Goal: Information Seeking & Learning: Get advice/opinions

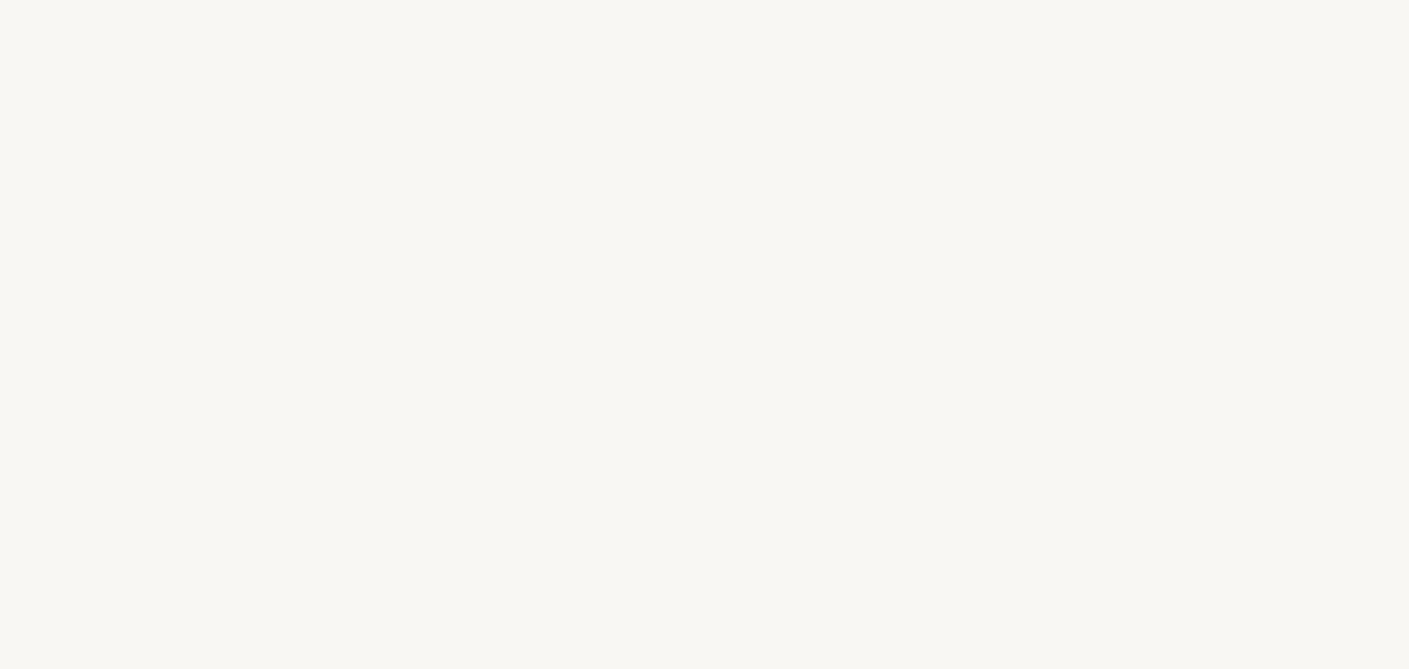
select select "US"
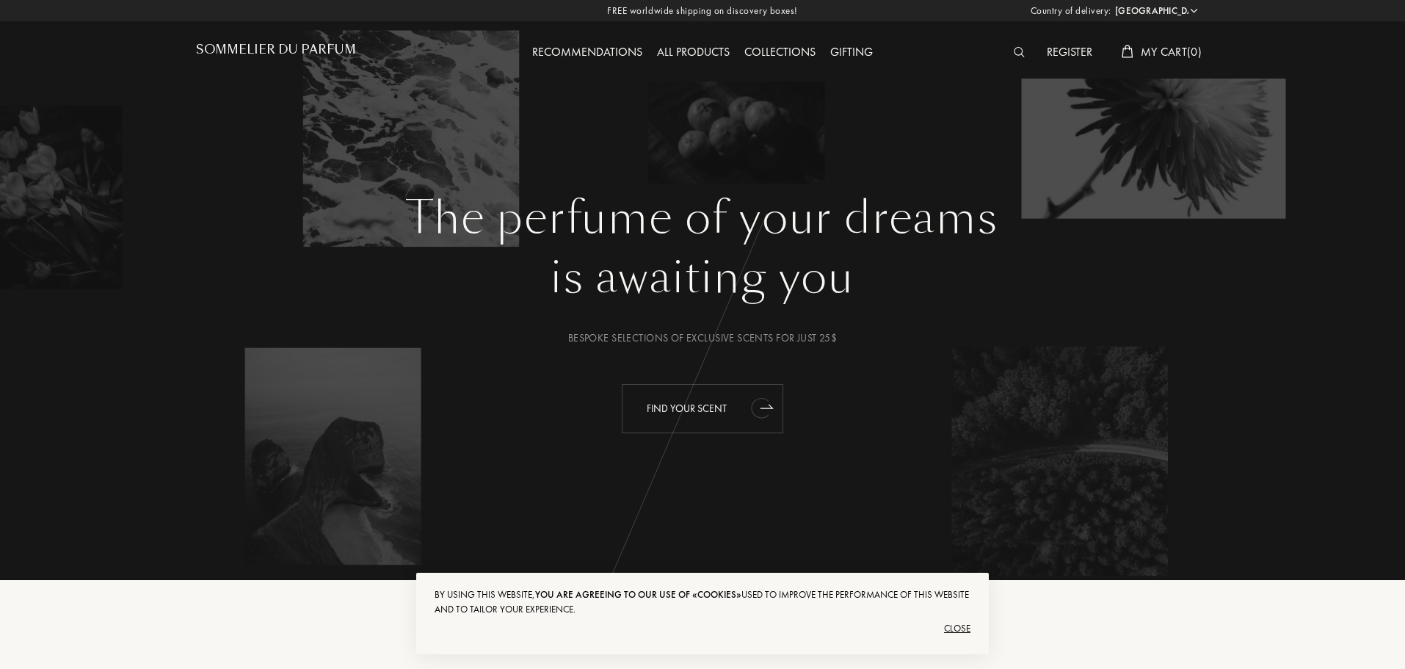
click at [768, 406] on icon "animation" at bounding box center [766, 406] width 12 height 4
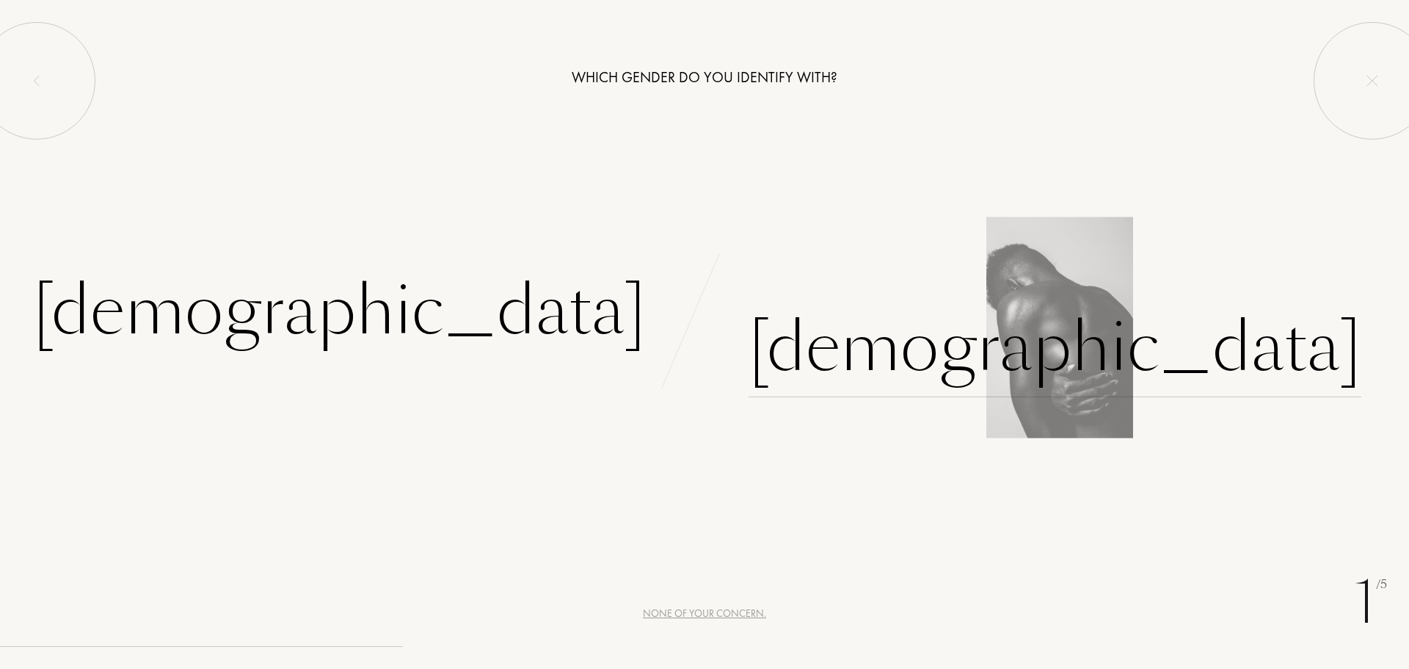
click at [858, 365] on div "[DEMOGRAPHIC_DATA]" at bounding box center [1055, 347] width 613 height 99
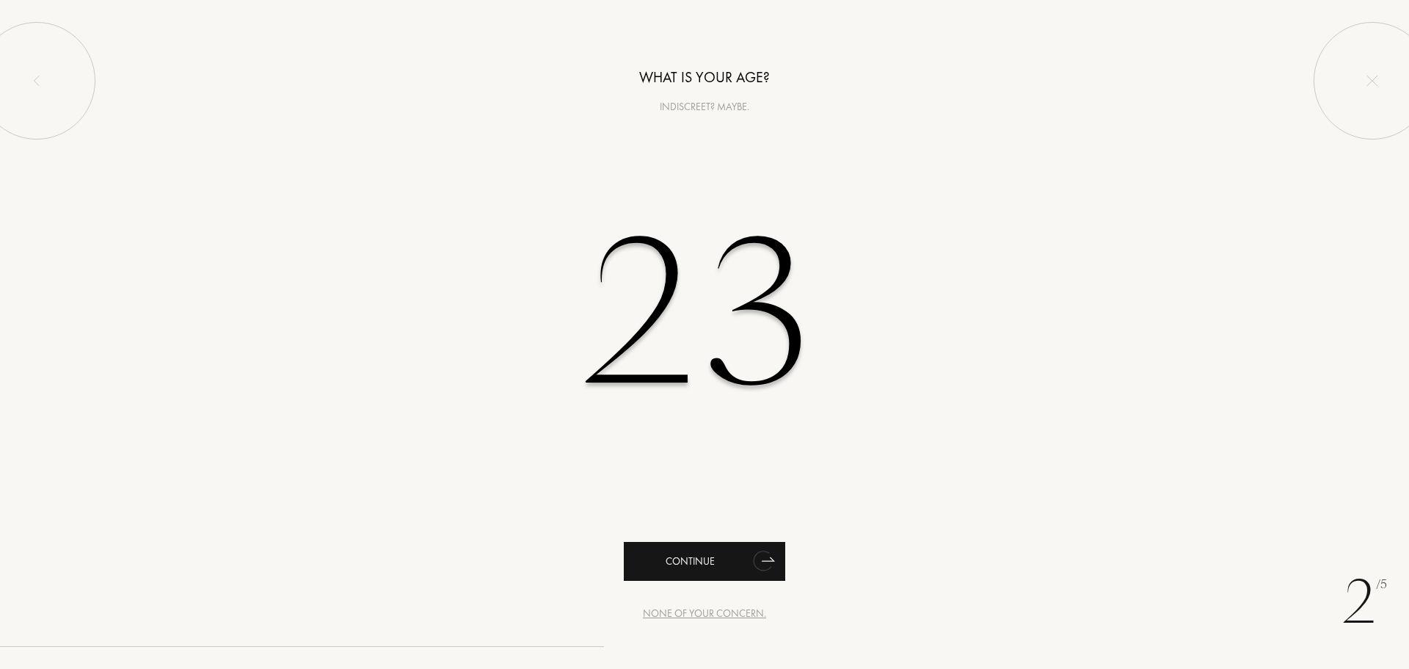
type input "23"
click at [730, 561] on div "Continue" at bounding box center [704, 561] width 161 height 39
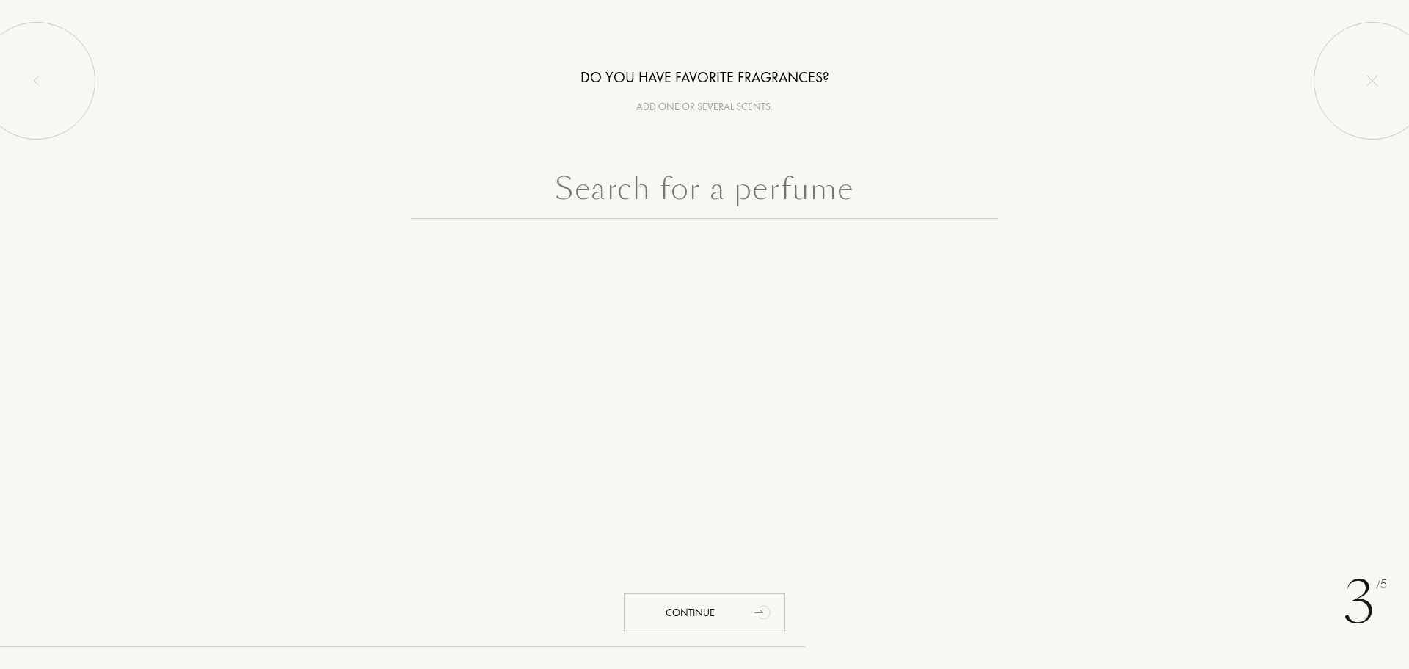
click at [714, 203] on input "text" at bounding box center [704, 192] width 587 height 53
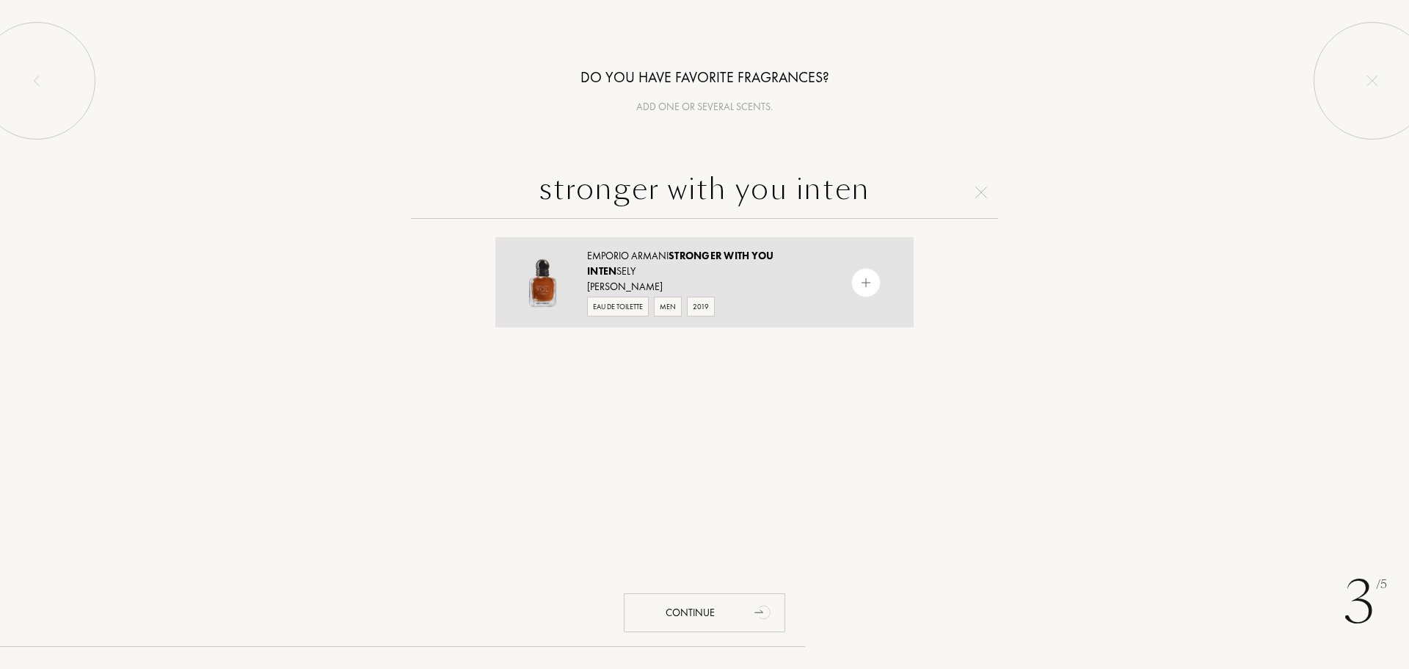
type input "stronger with you inten"
click at [740, 282] on div "Giorgio Armani" at bounding box center [703, 286] width 233 height 15
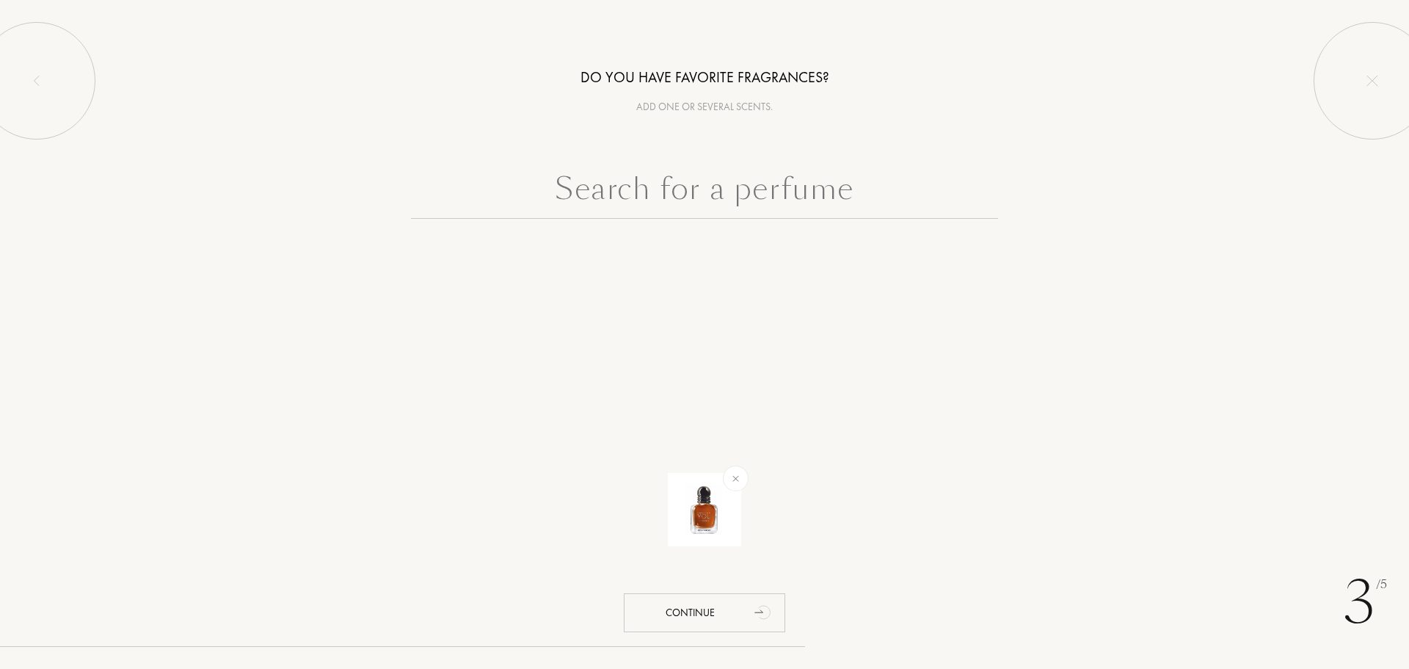
click at [805, 206] on input "text" at bounding box center [704, 192] width 587 height 53
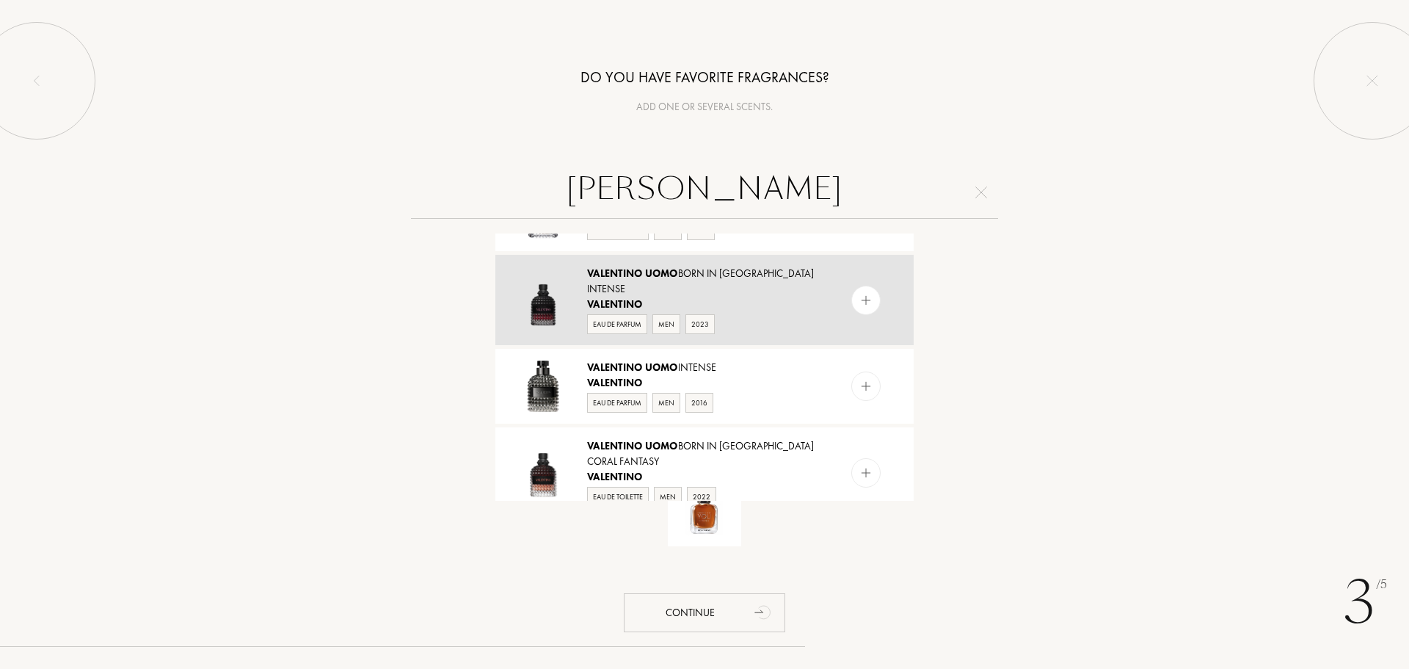
scroll to position [147, 0]
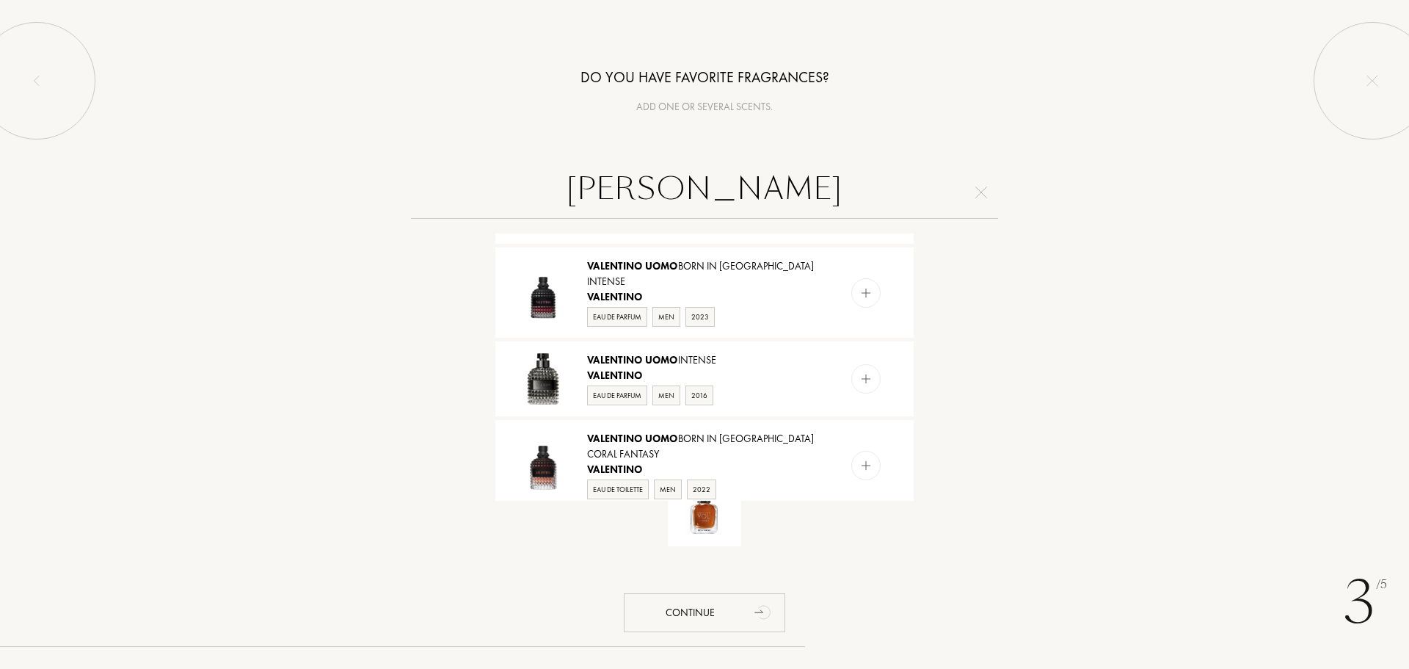
type input "valentino uomo"
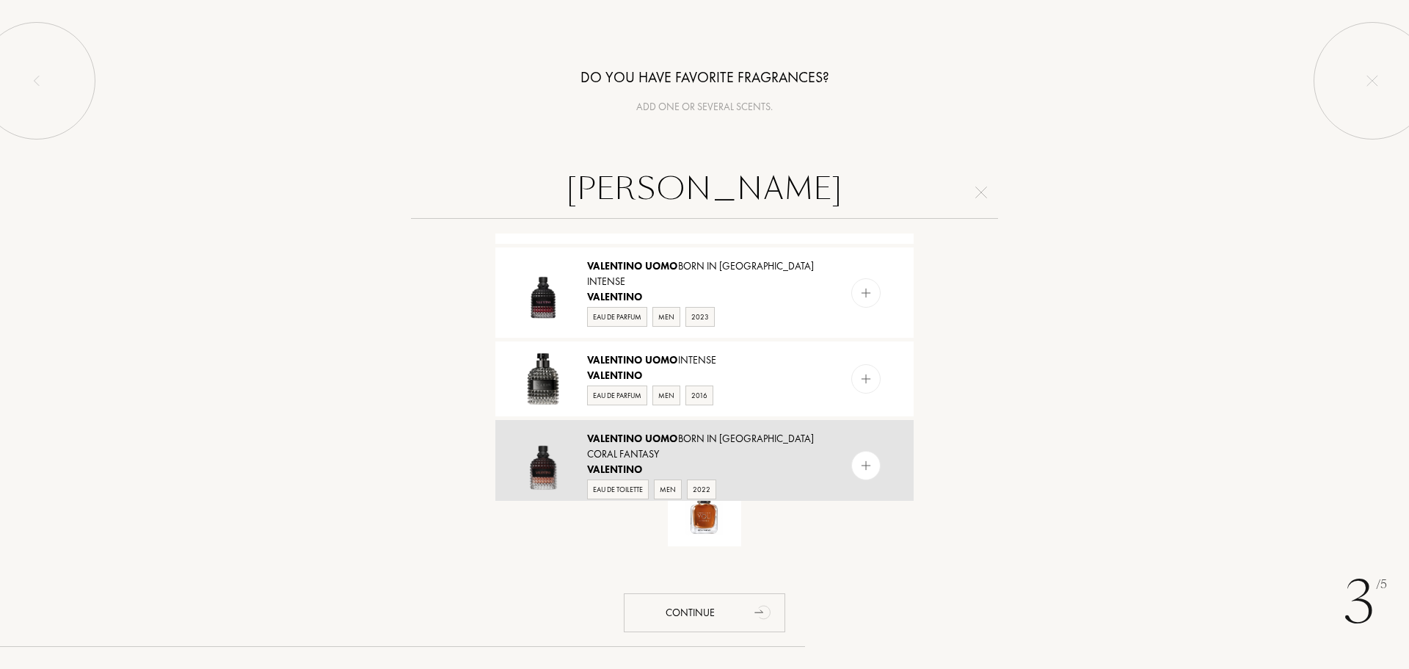
click at [807, 438] on div "Valentino Uomo Born In Roma Coral Fantasy" at bounding box center [703, 446] width 233 height 31
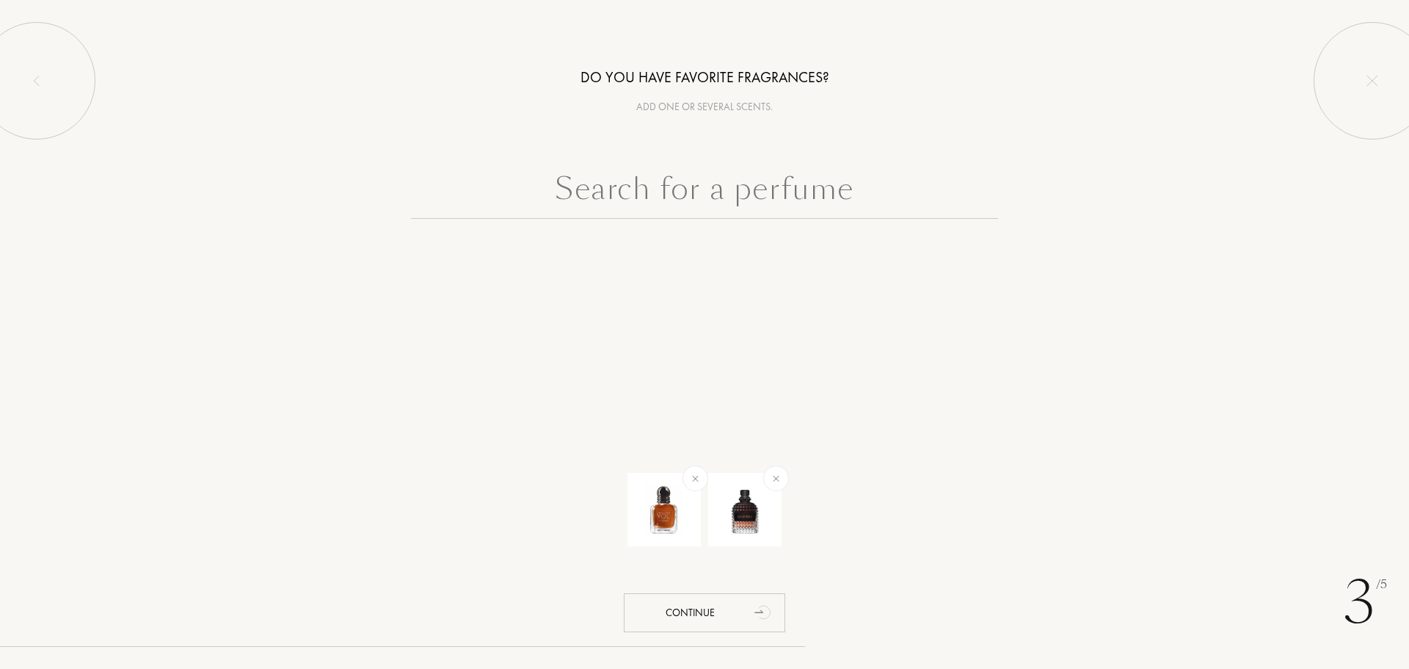
click at [711, 208] on input "text" at bounding box center [704, 192] width 587 height 53
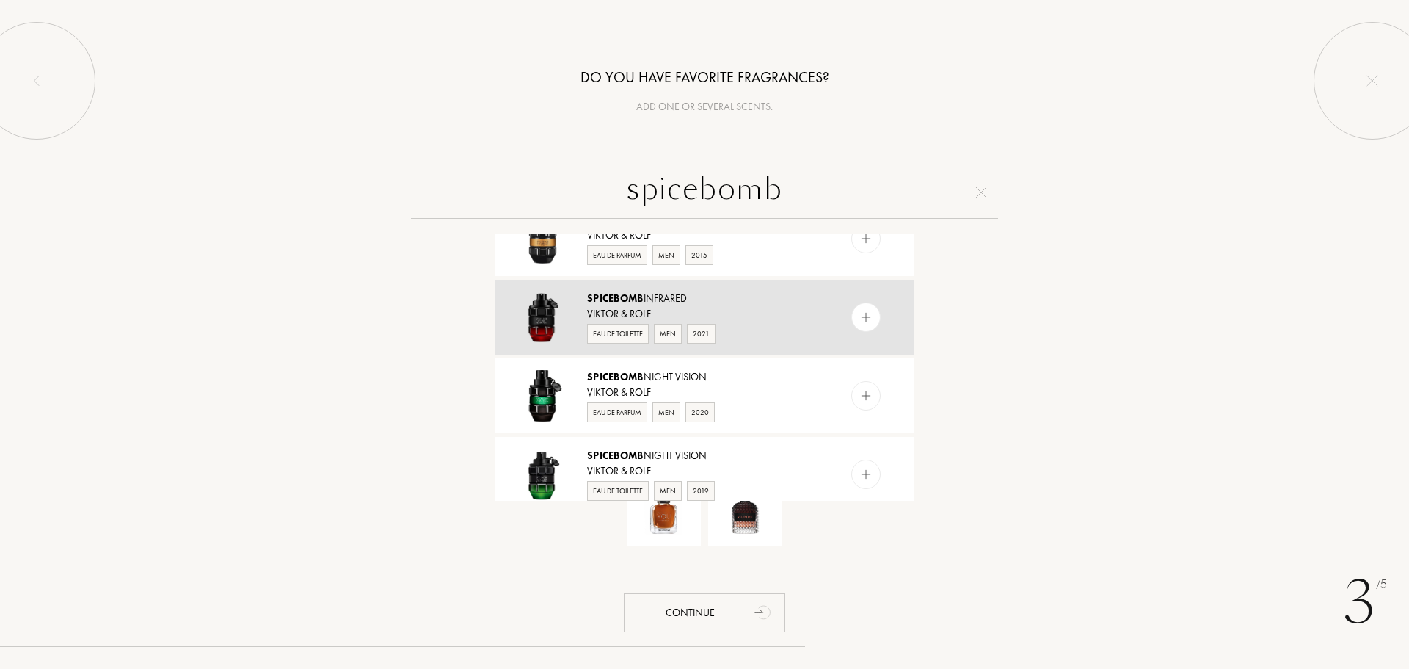
scroll to position [147, 0]
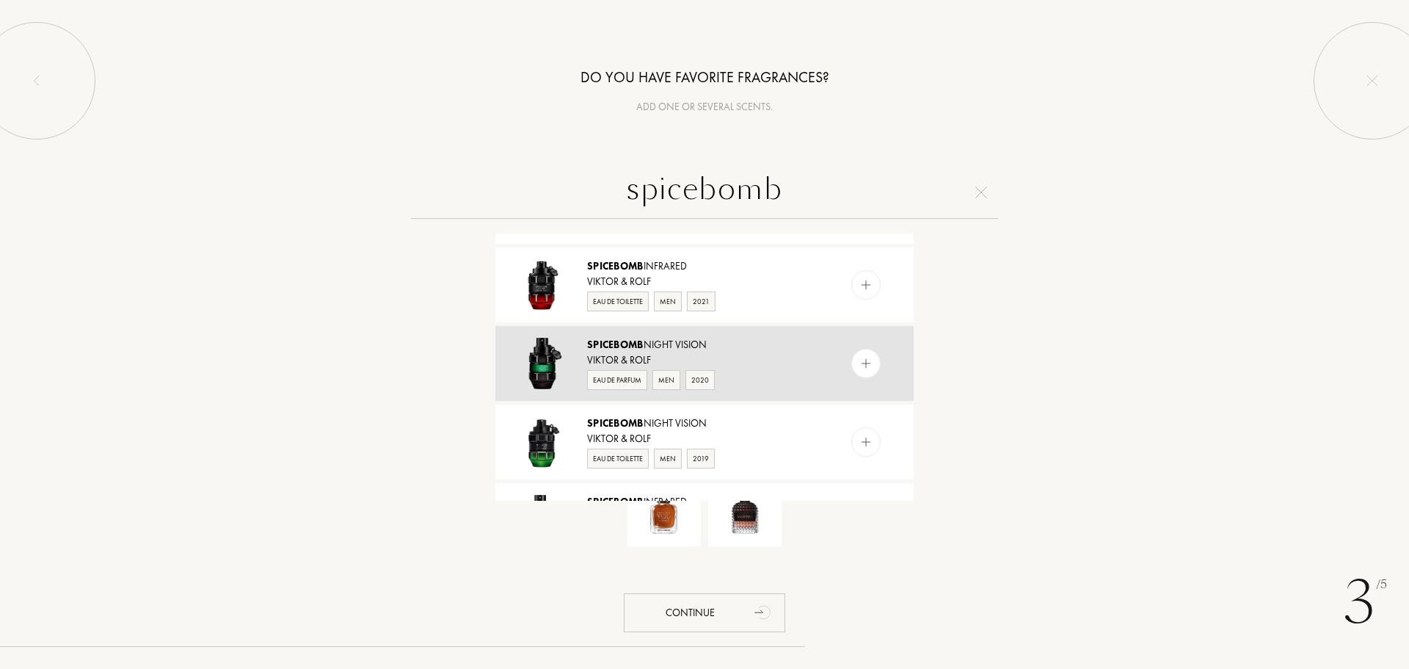
type input "spicebomb"
click at [876, 371] on div at bounding box center [865, 363] width 29 height 29
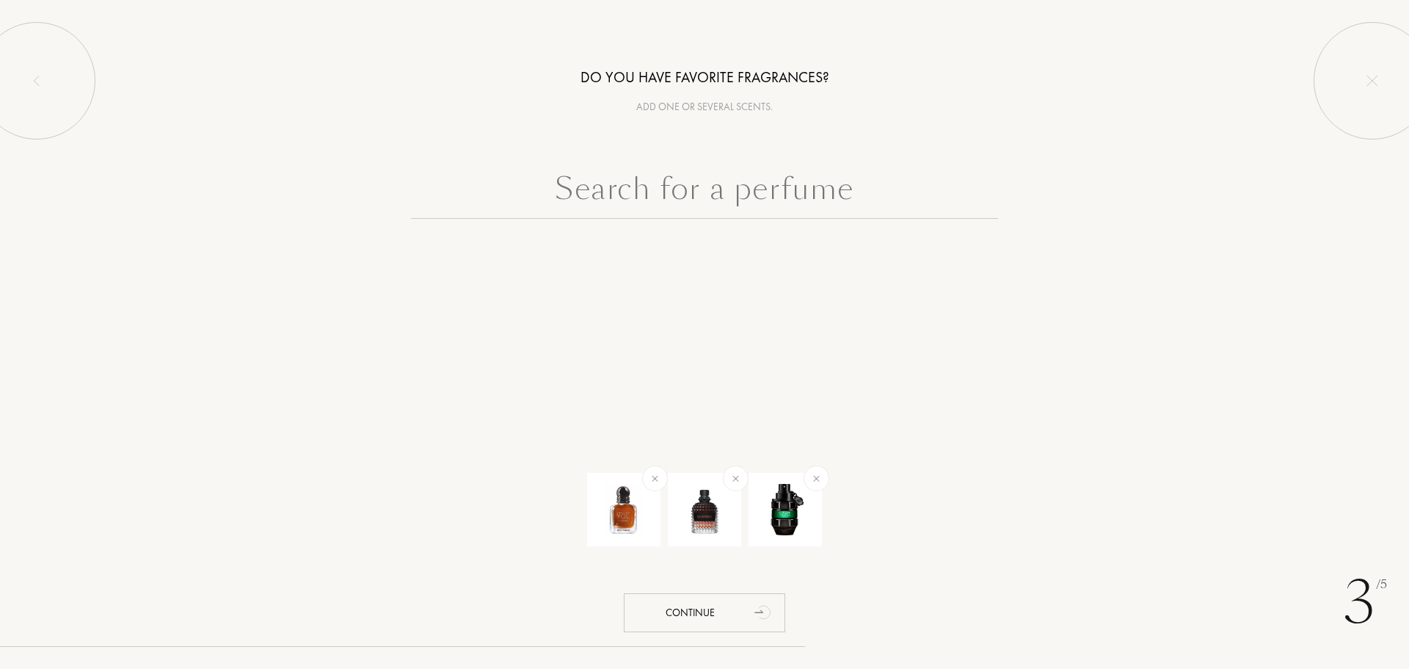
click at [759, 199] on input "text" at bounding box center [704, 192] width 587 height 53
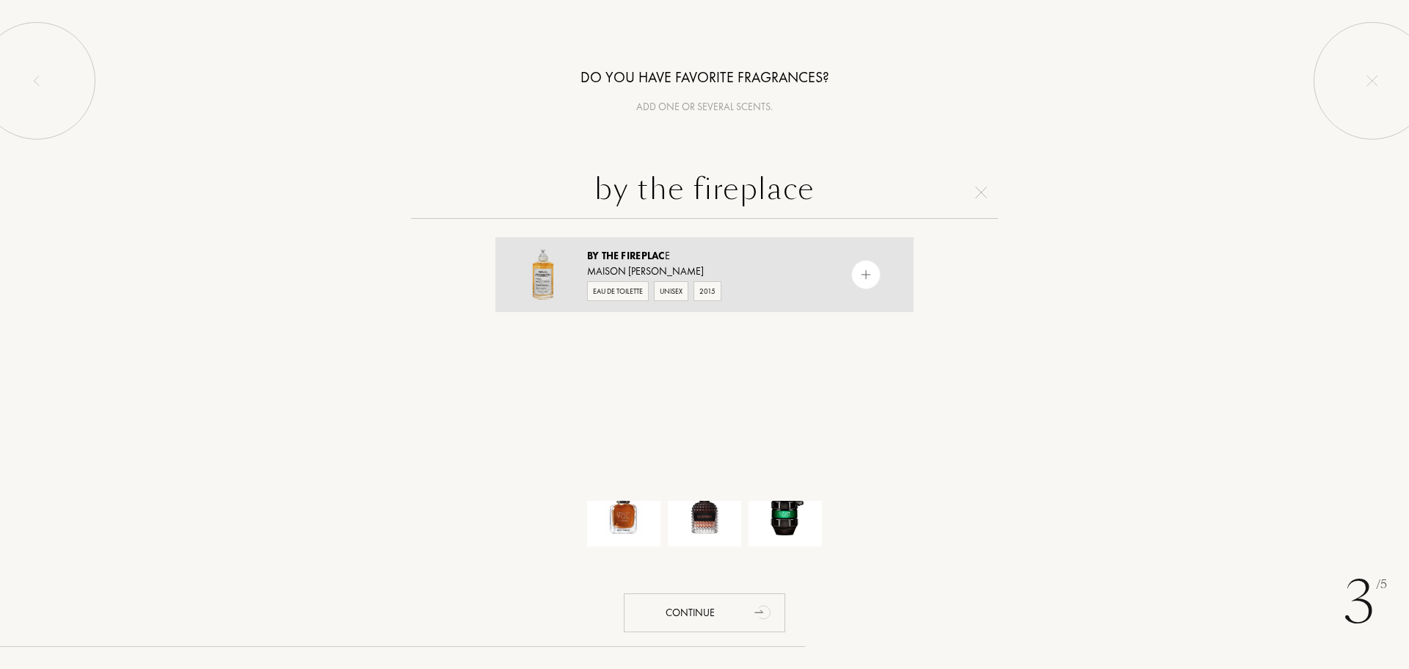
type input "by the fireplace"
click at [860, 280] on img at bounding box center [867, 275] width 14 height 14
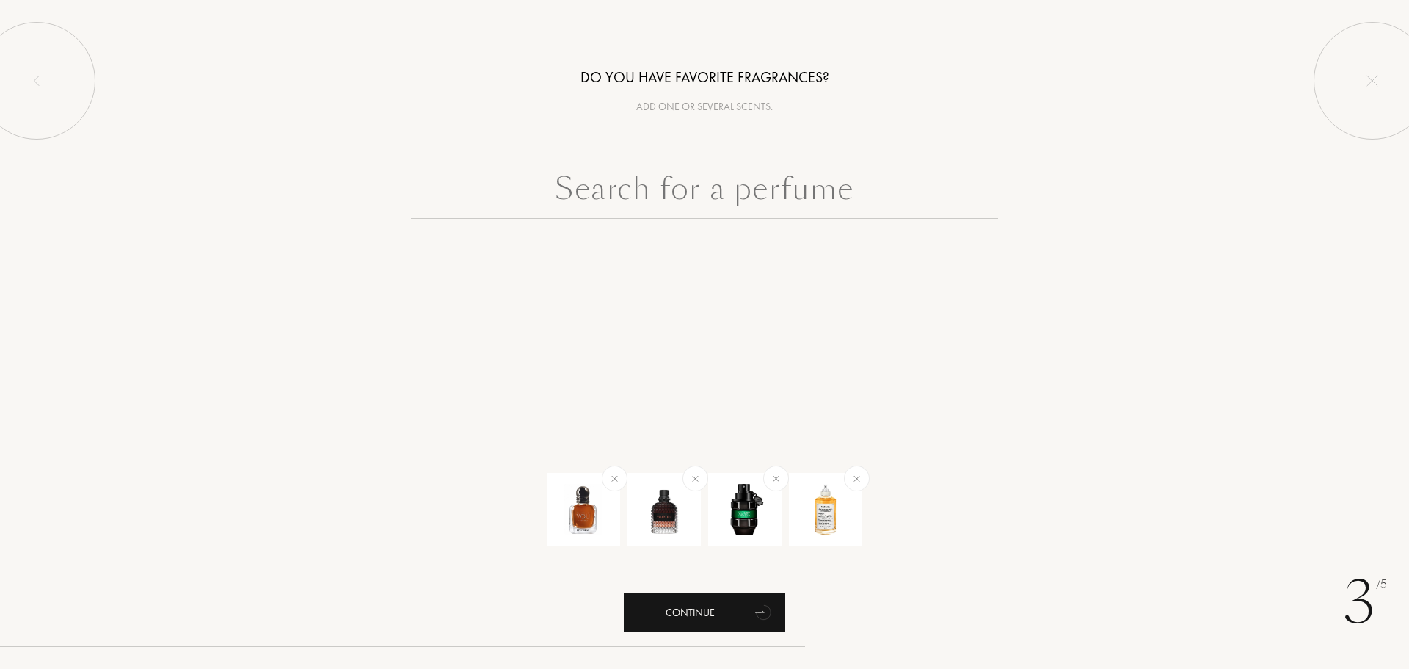
click at [777, 623] on icon "animation" at bounding box center [763, 611] width 29 height 29
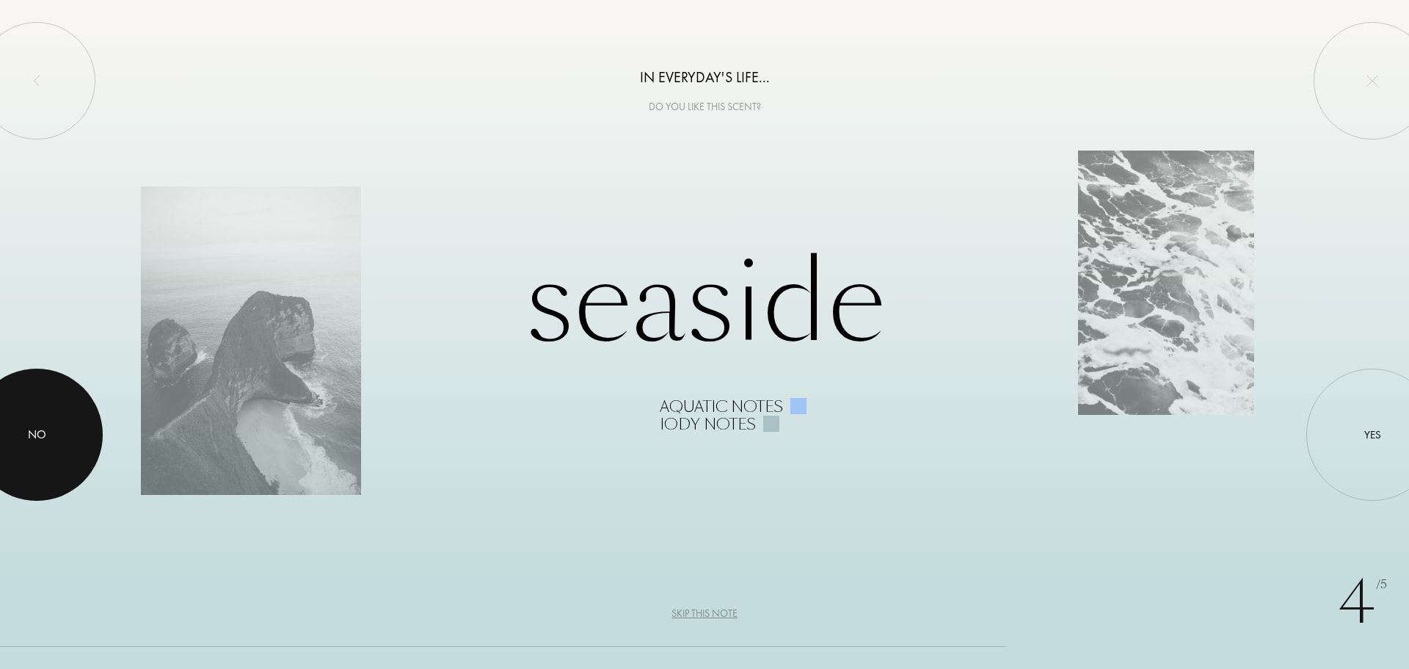
click at [55, 401] on div at bounding box center [37, 434] width 132 height 132
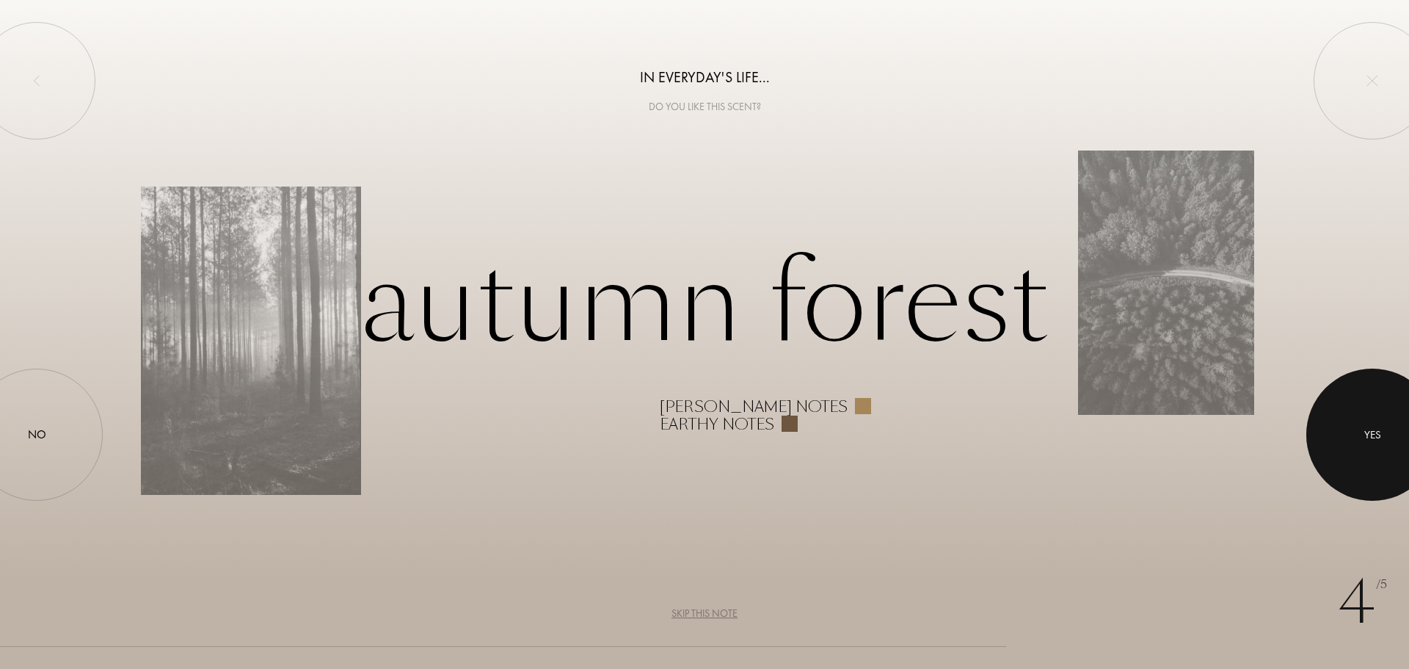
click at [1370, 422] on div at bounding box center [1373, 434] width 132 height 132
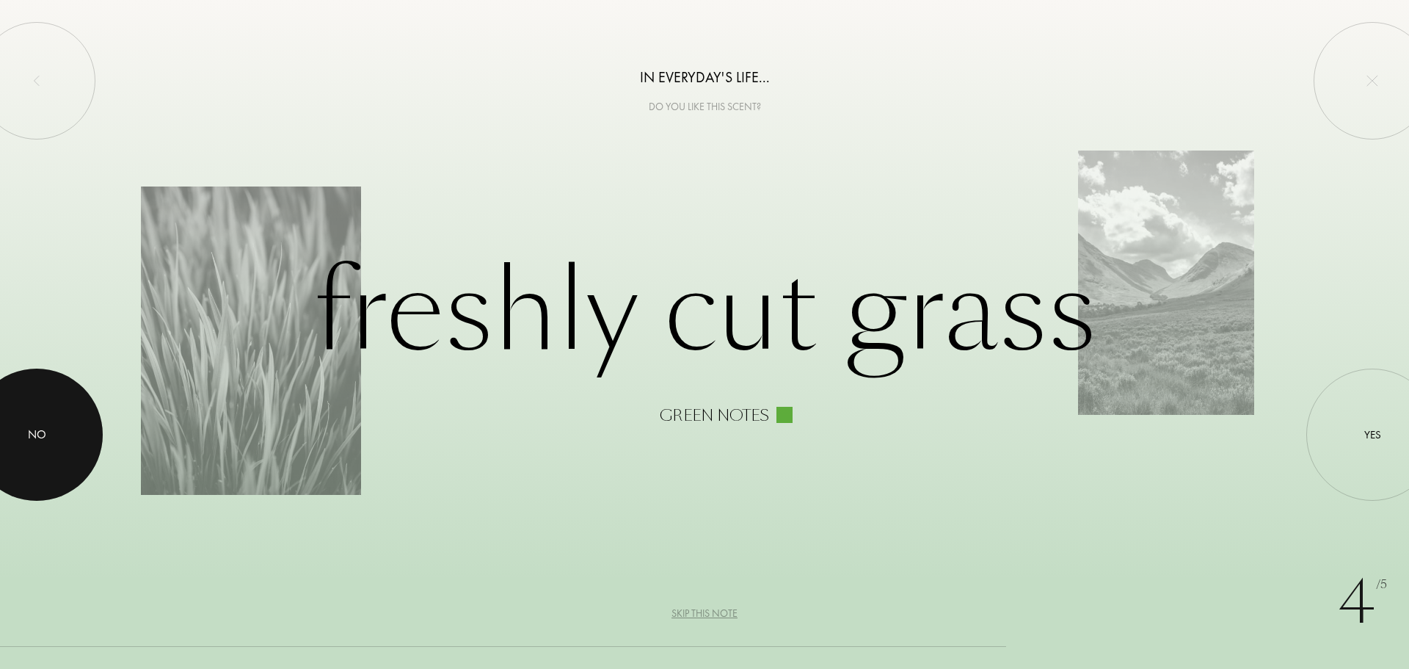
click at [32, 385] on div at bounding box center [37, 434] width 132 height 132
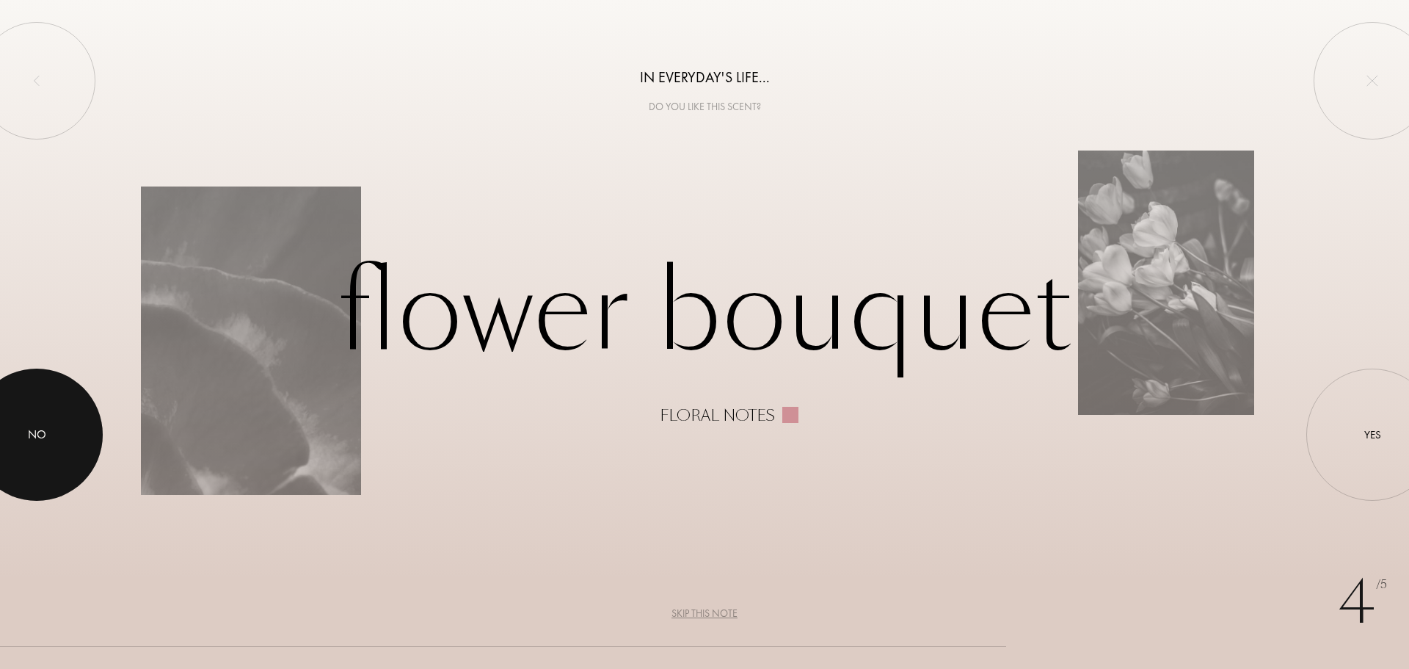
click at [32, 385] on div at bounding box center [37, 434] width 132 height 132
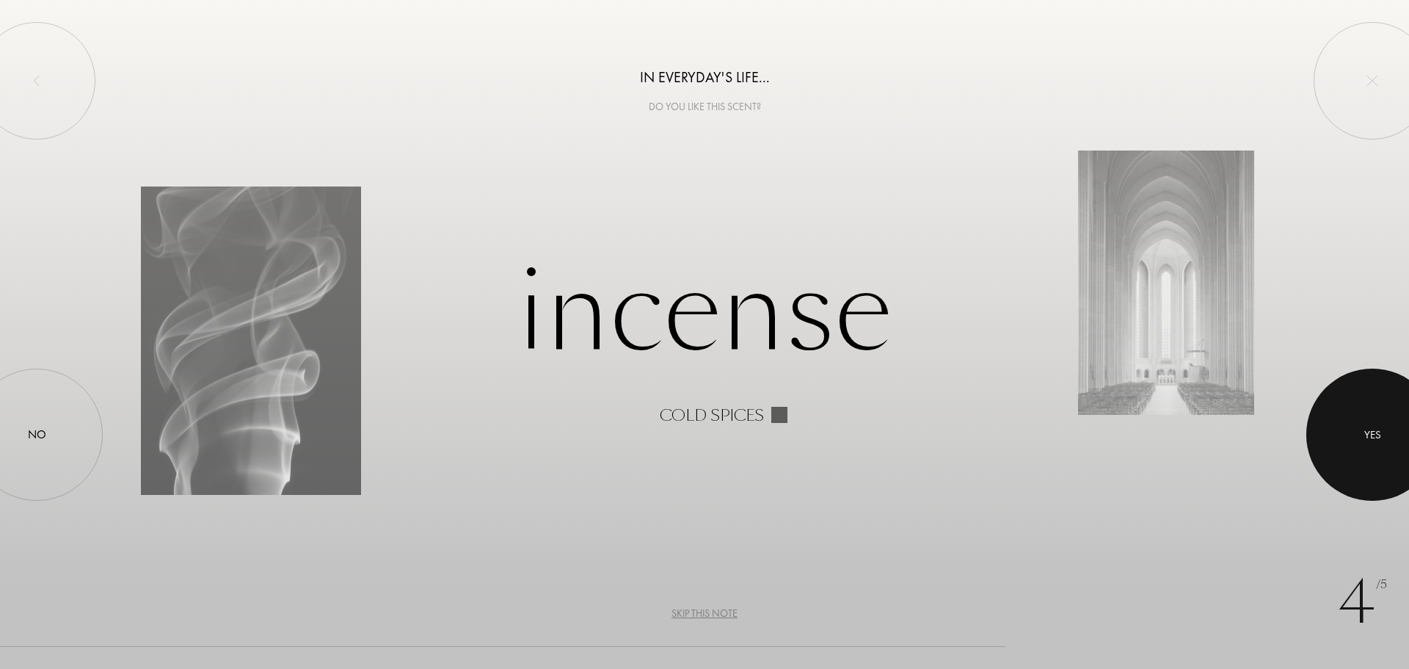
click at [1395, 424] on div at bounding box center [1373, 434] width 132 height 132
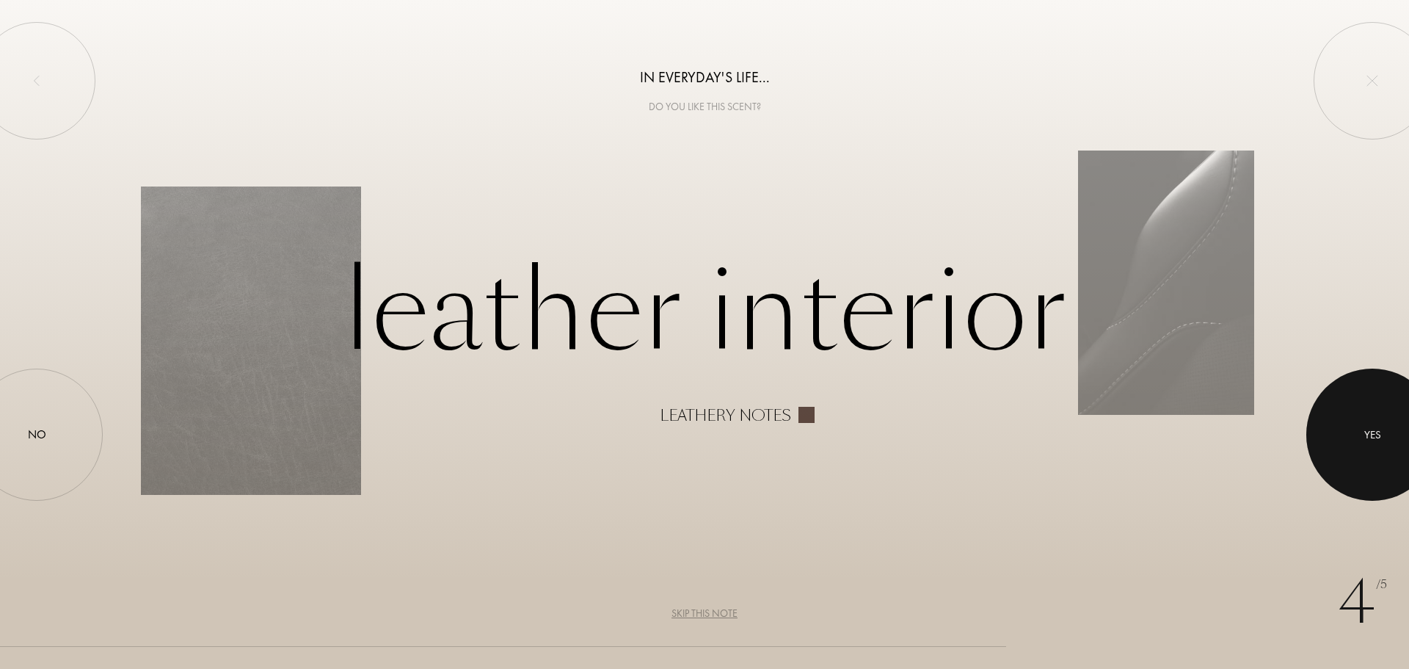
click at [1403, 483] on div at bounding box center [1373, 434] width 132 height 132
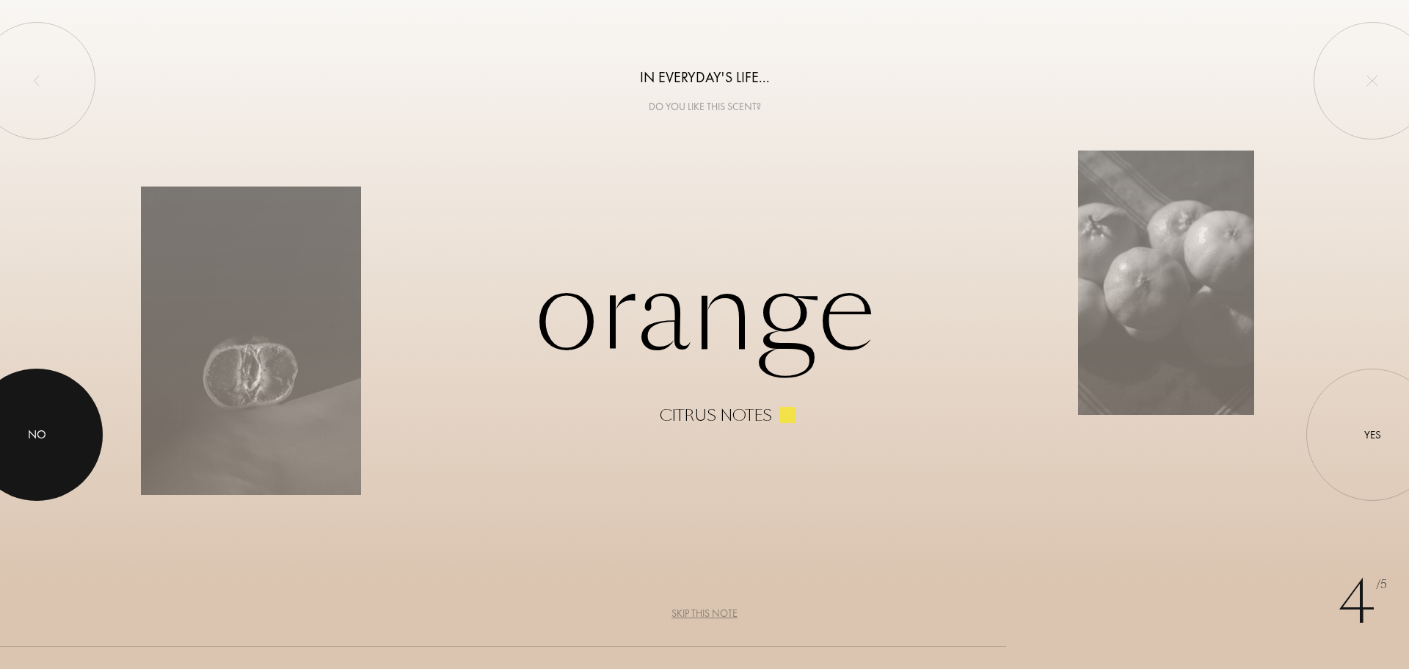
click at [18, 388] on div "No" at bounding box center [37, 434] width 132 height 132
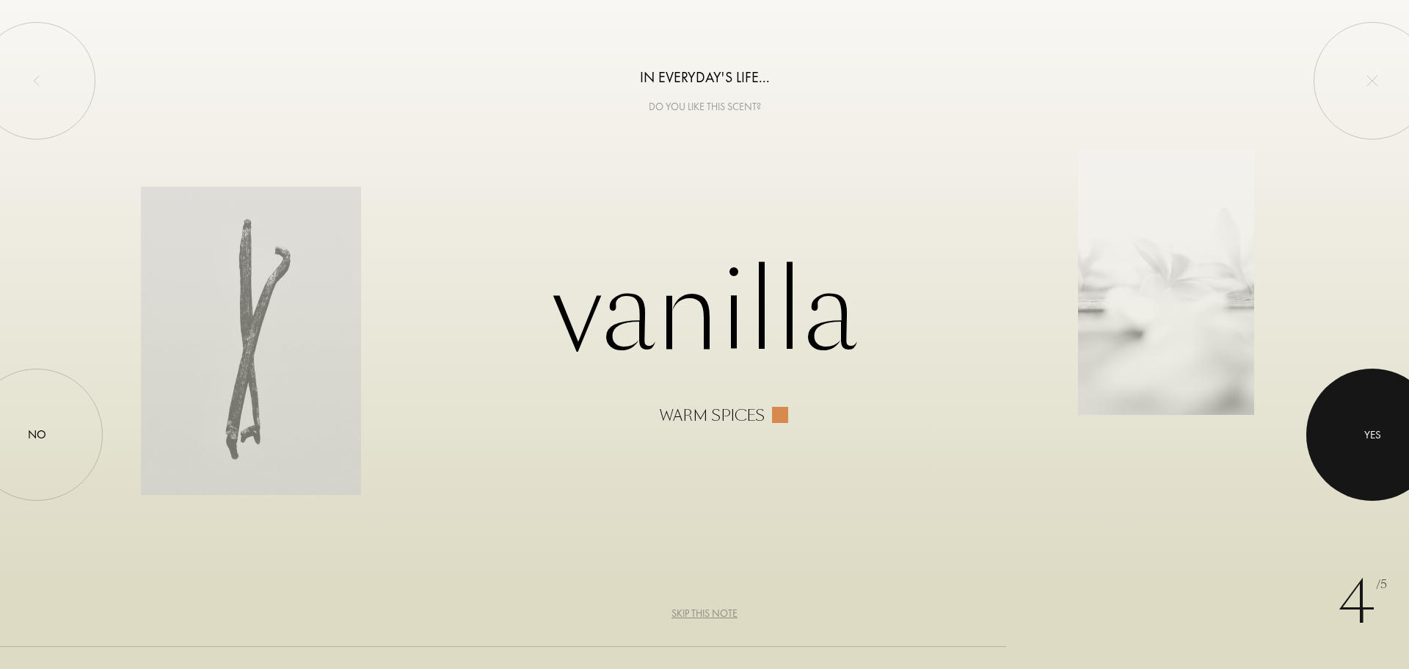
click at [1356, 439] on div at bounding box center [1373, 434] width 132 height 132
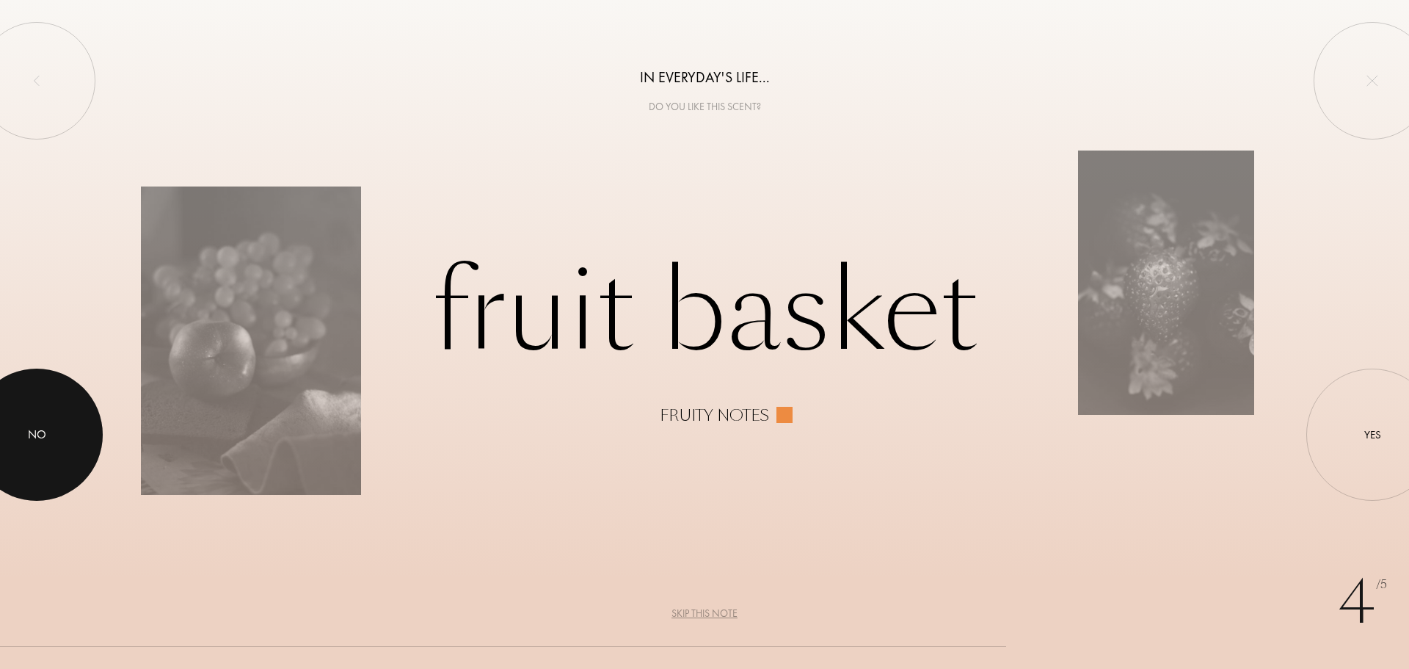
click at [13, 393] on div "No" at bounding box center [37, 434] width 132 height 132
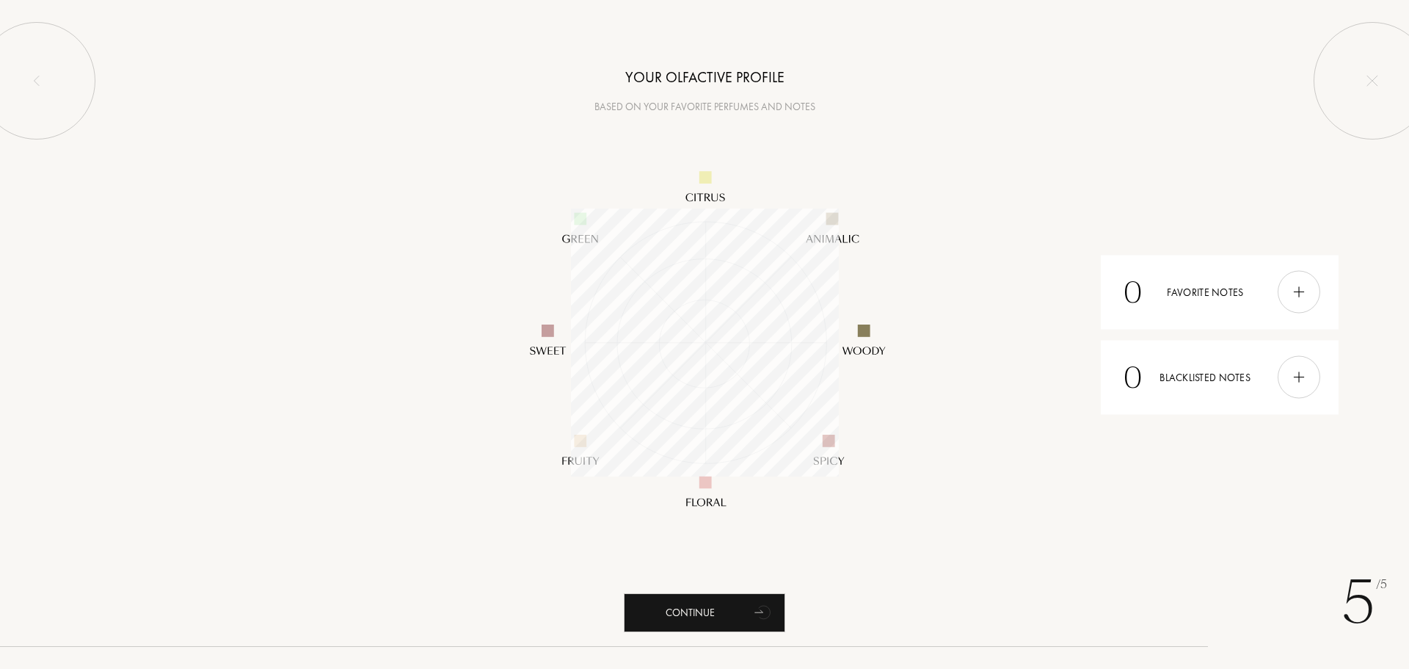
scroll to position [268, 268]
click at [1275, 298] on div "0 Favorite notes" at bounding box center [1220, 292] width 238 height 74
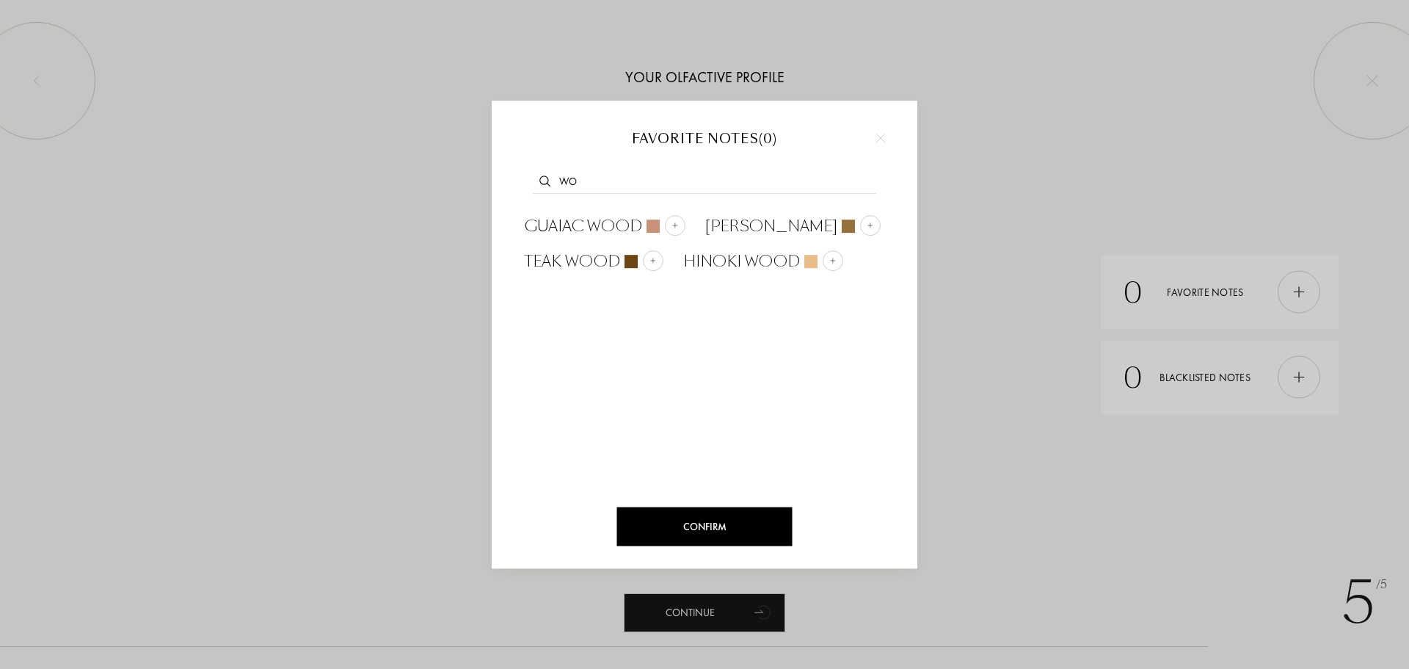
type input "w"
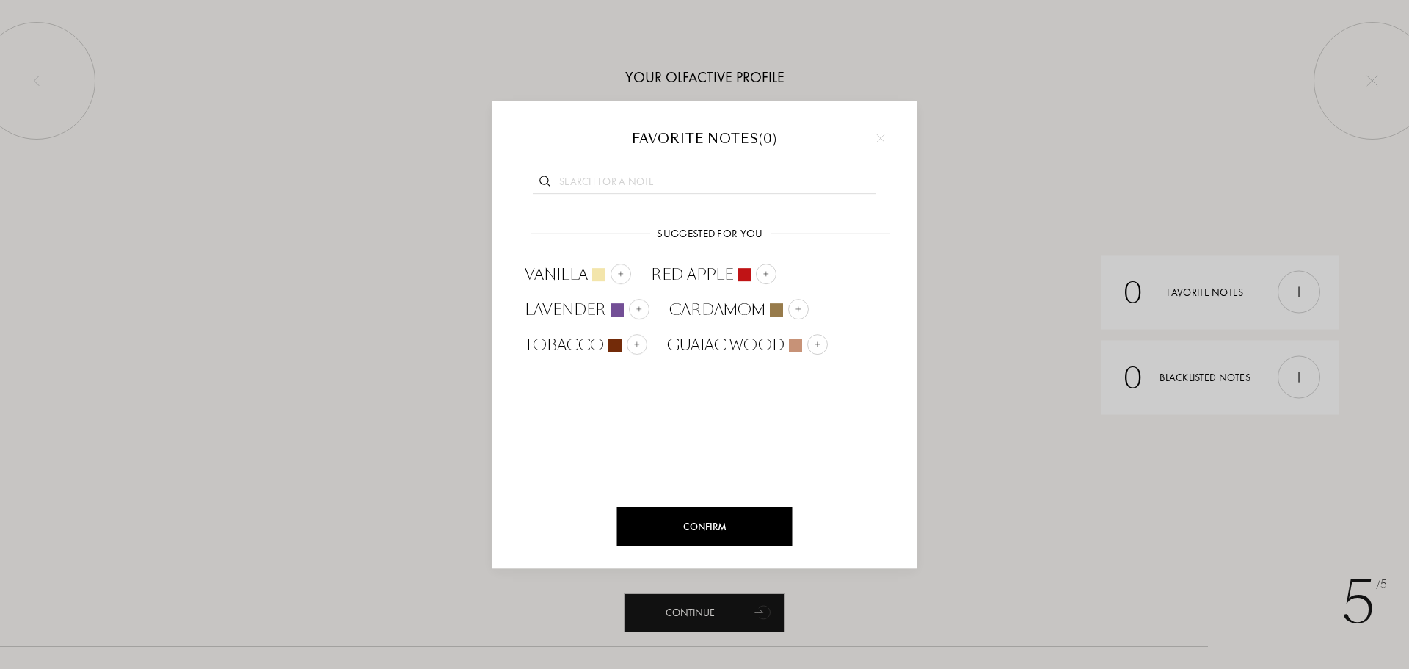
click at [882, 127] on div at bounding box center [881, 138] width 22 height 22
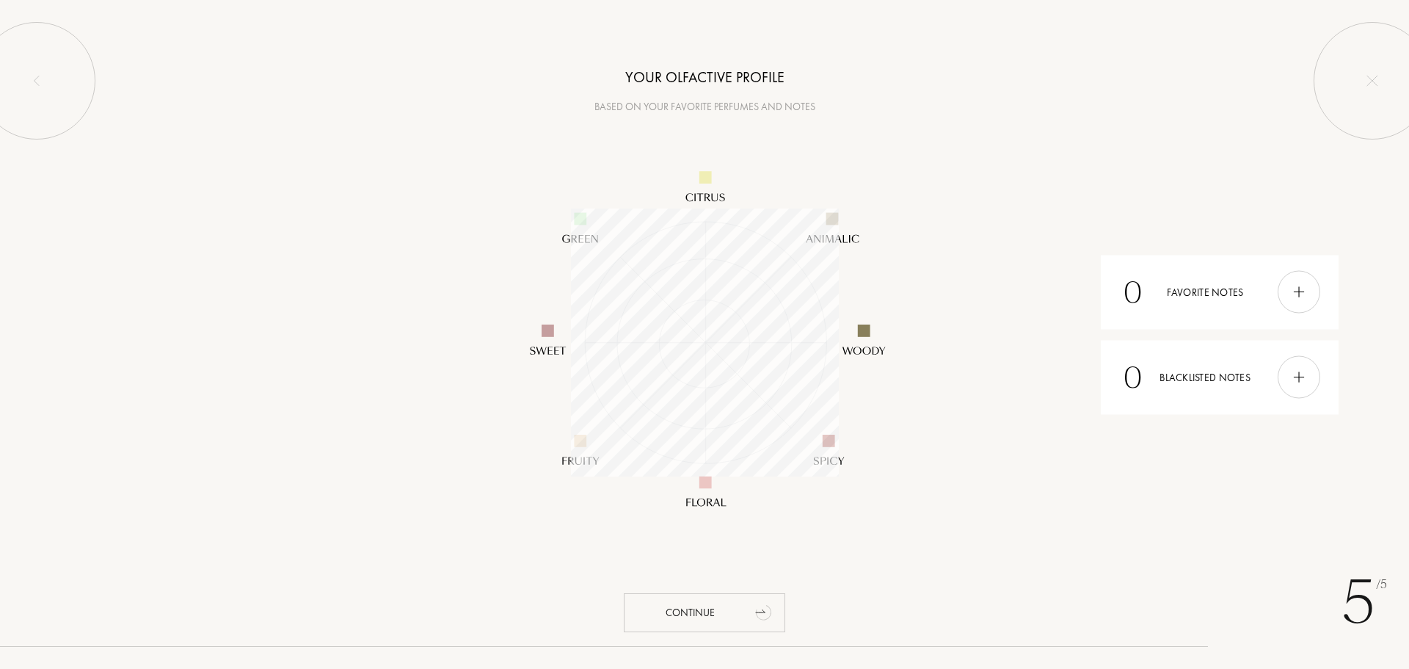
click at [722, 617] on div "Continue" at bounding box center [704, 612] width 161 height 39
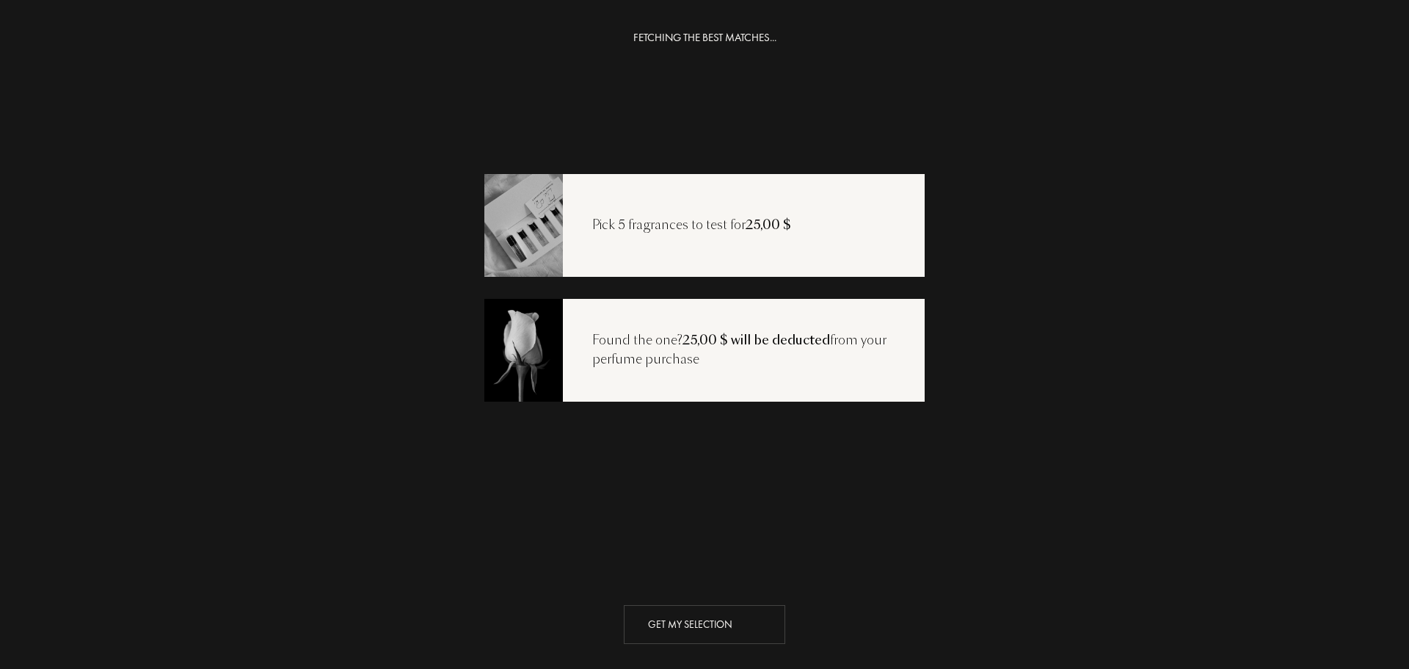
click at [740, 612] on div "Get my selection" at bounding box center [704, 624] width 161 height 39
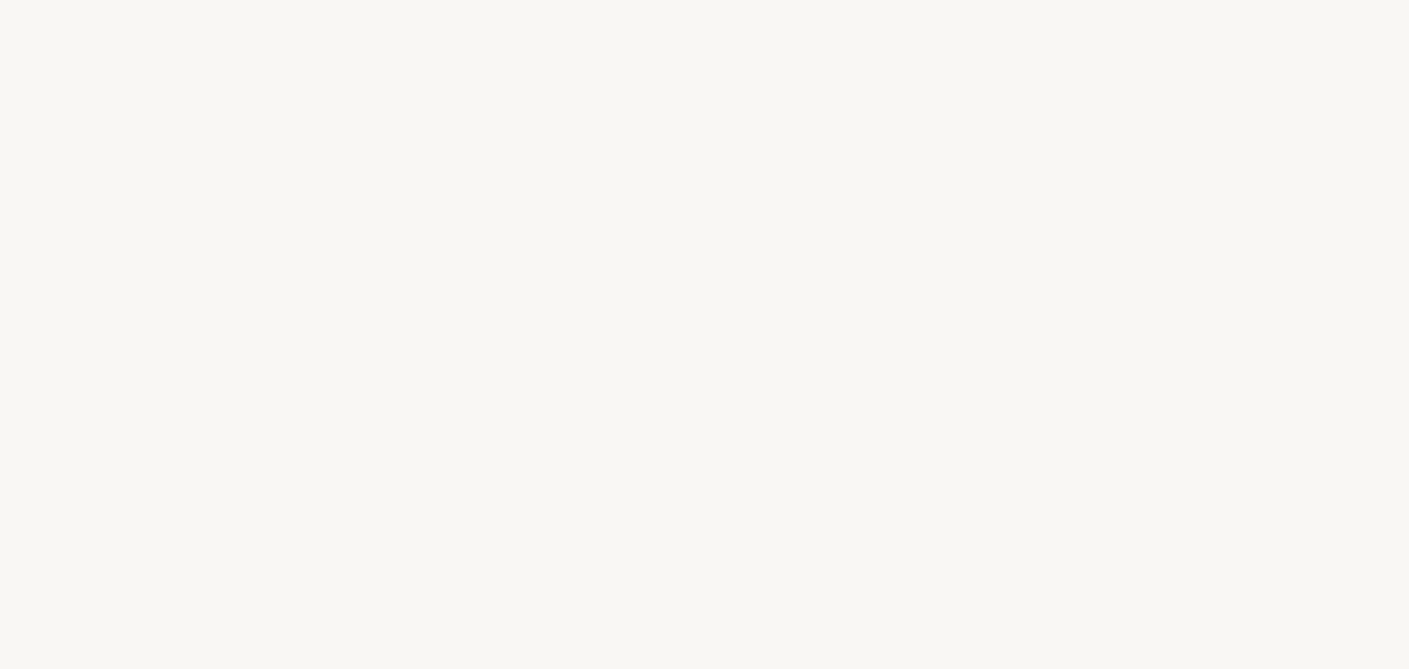
select select "US"
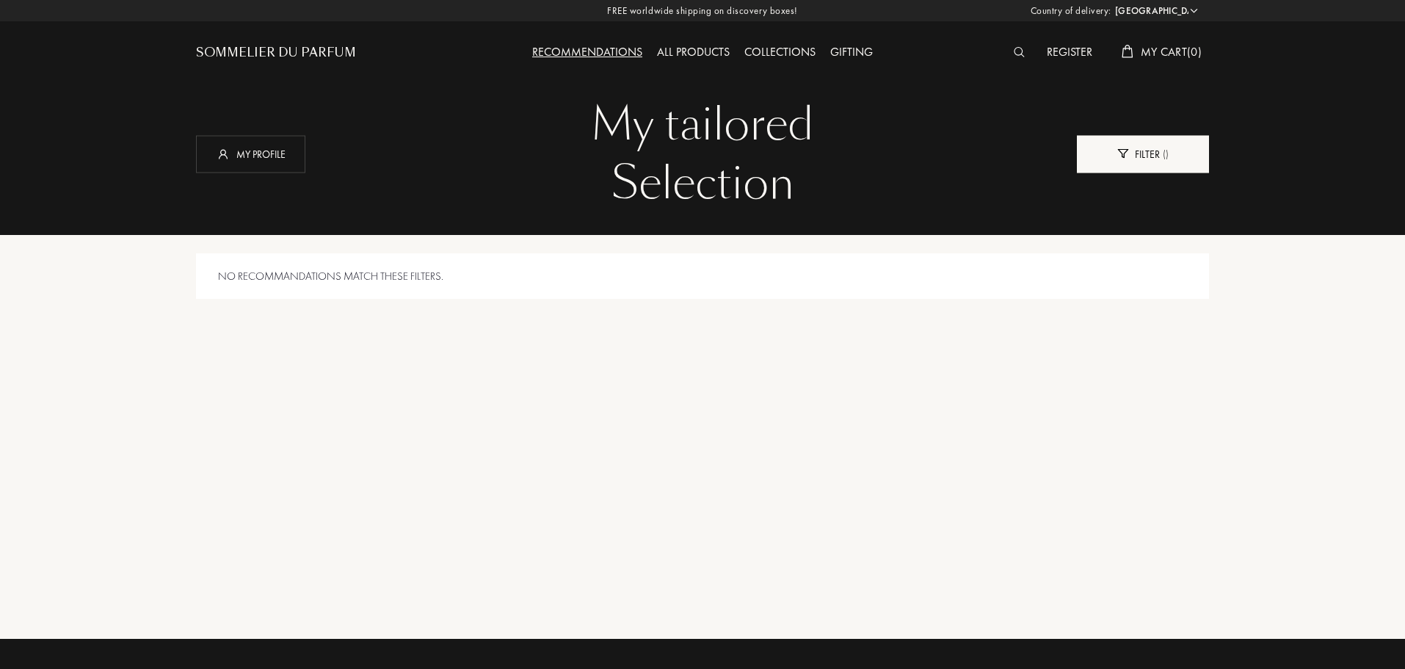
click at [1129, 157] on div "Filter ( )" at bounding box center [1143, 153] width 132 height 37
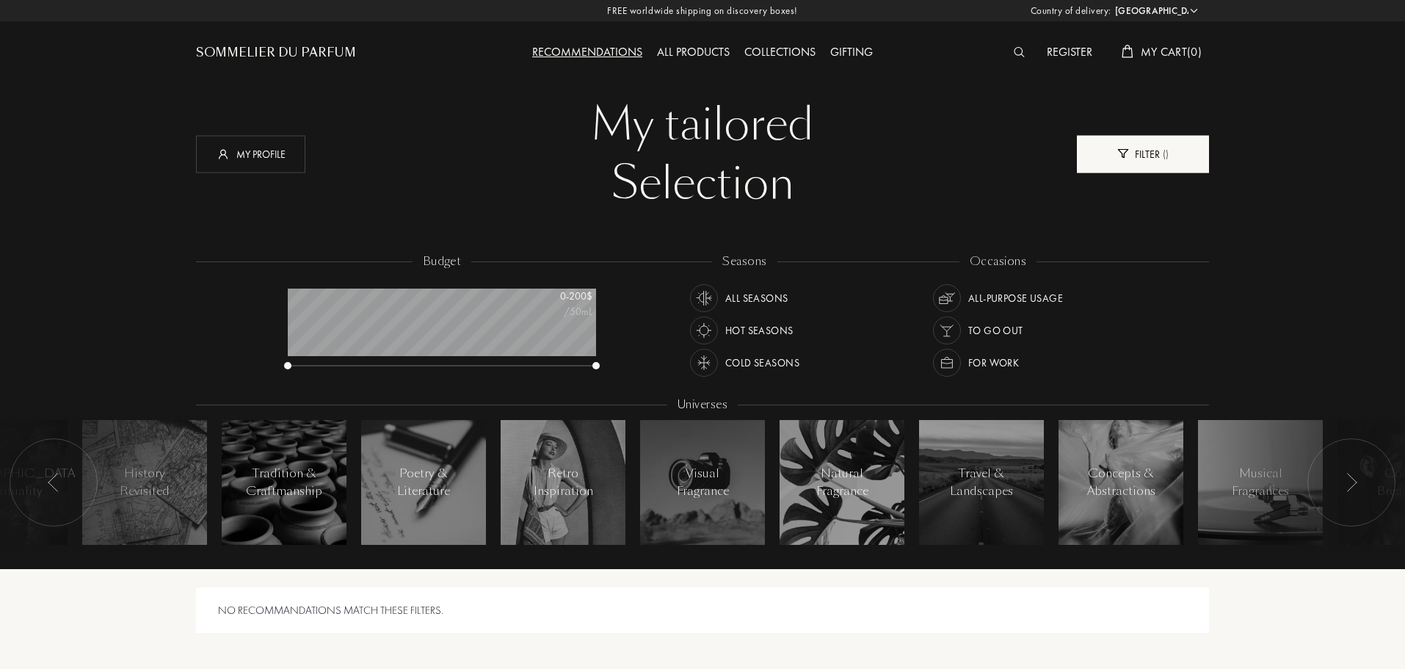
click at [1152, 156] on div "Filter ( )" at bounding box center [1143, 153] width 132 height 37
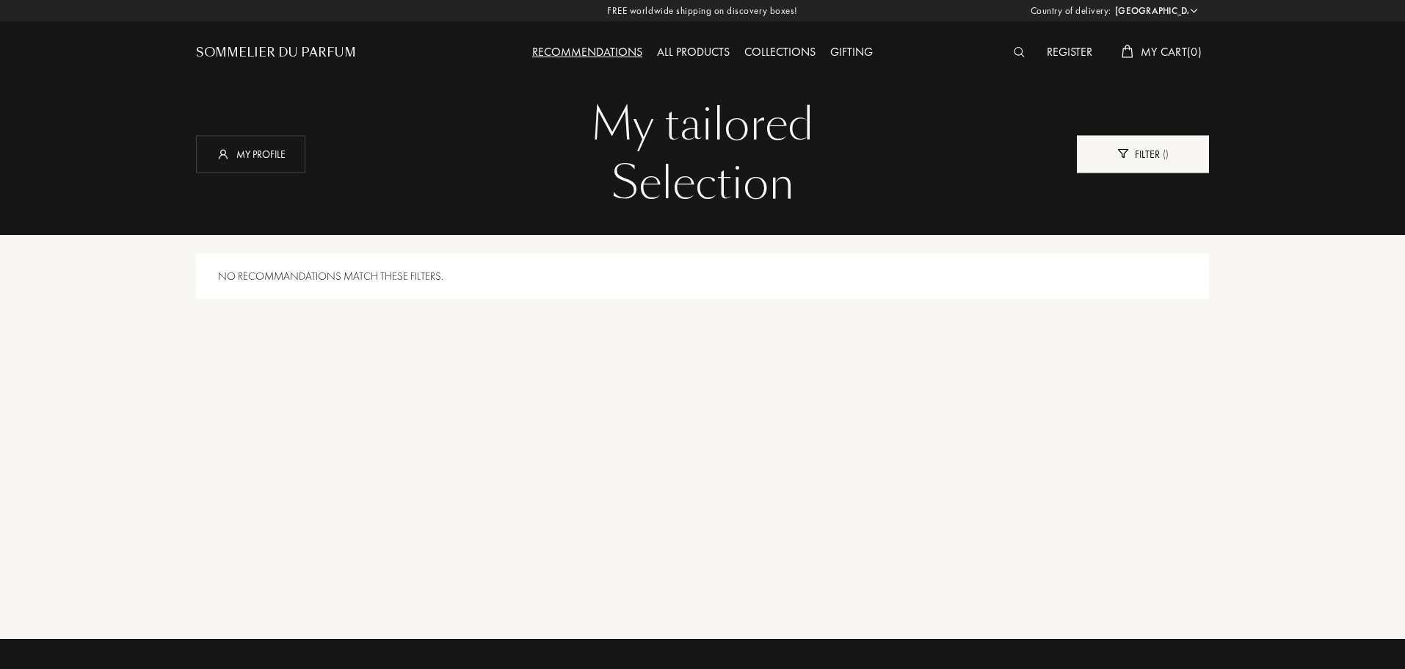
click at [1152, 156] on div "Filter ( )" at bounding box center [1143, 153] width 132 height 37
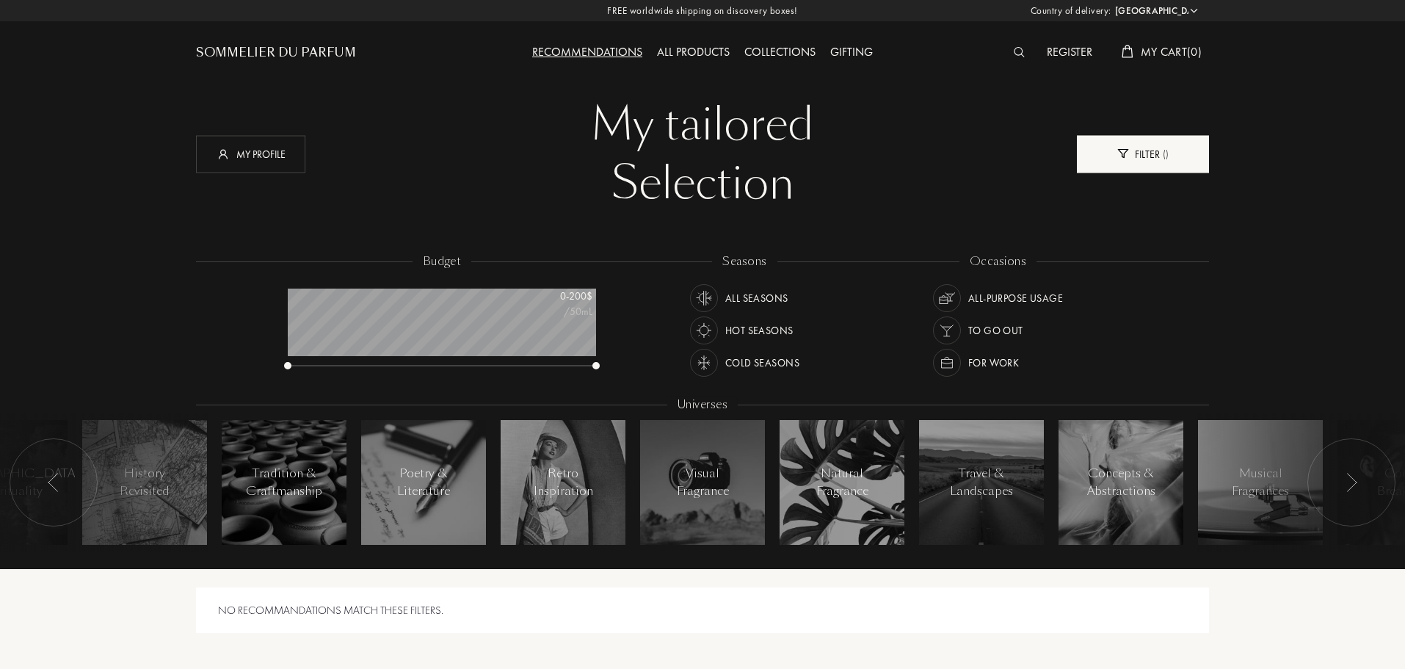
scroll to position [73, 308]
click at [1152, 156] on div "Filter ( )" at bounding box center [1143, 153] width 132 height 37
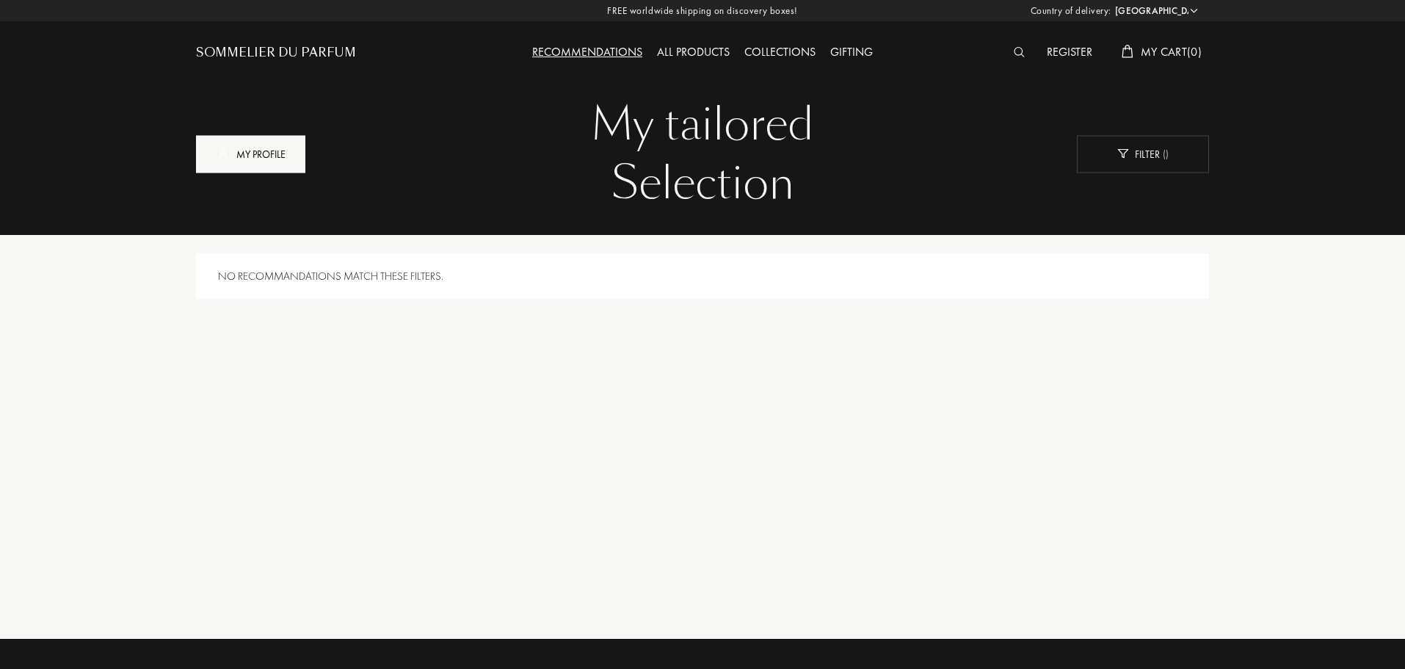
click at [290, 150] on div "My profile" at bounding box center [250, 153] width 109 height 37
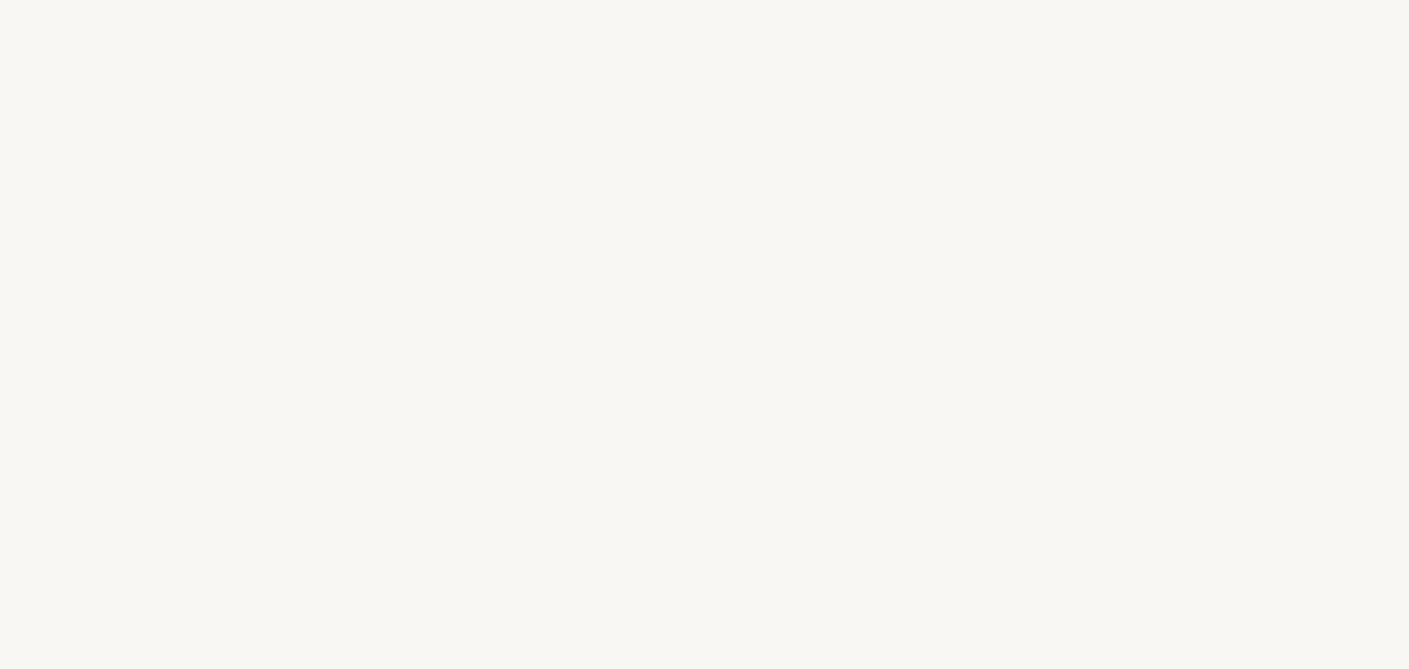
select select "US"
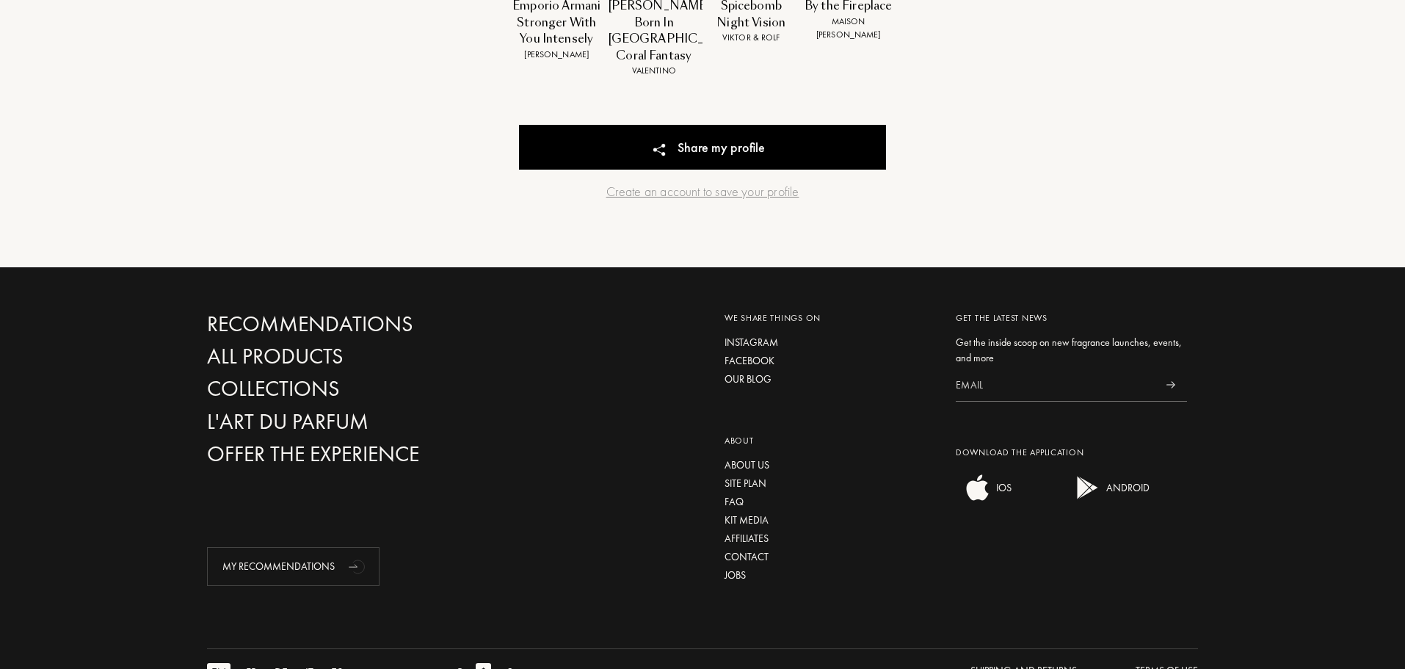
scroll to position [796, 0]
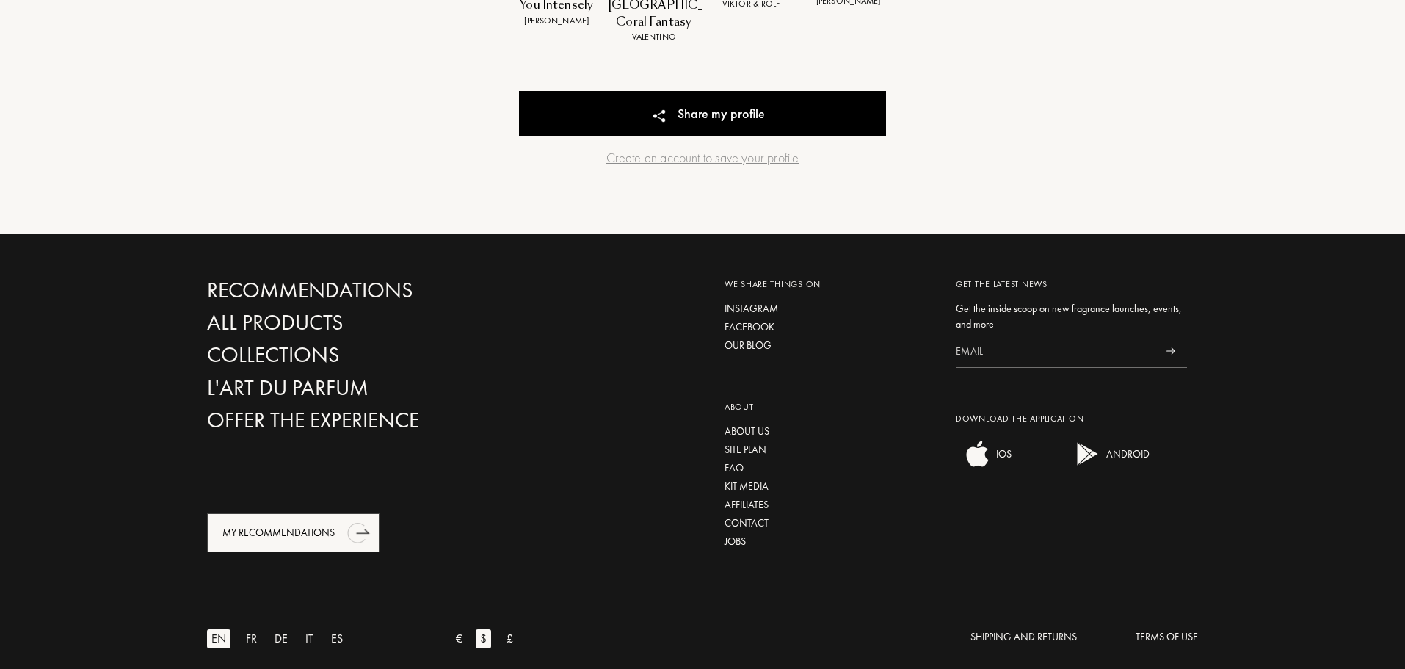
click at [366, 517] on icon "animation" at bounding box center [358, 531] width 29 height 29
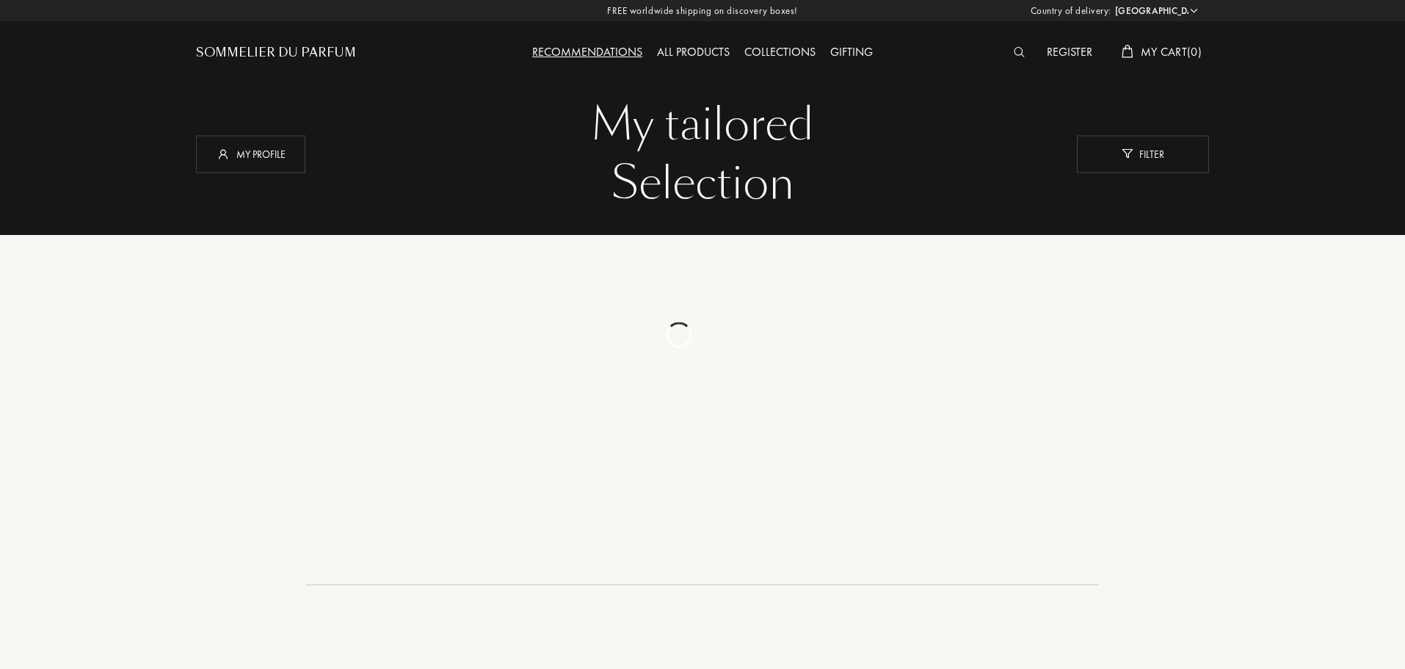
select select "US"
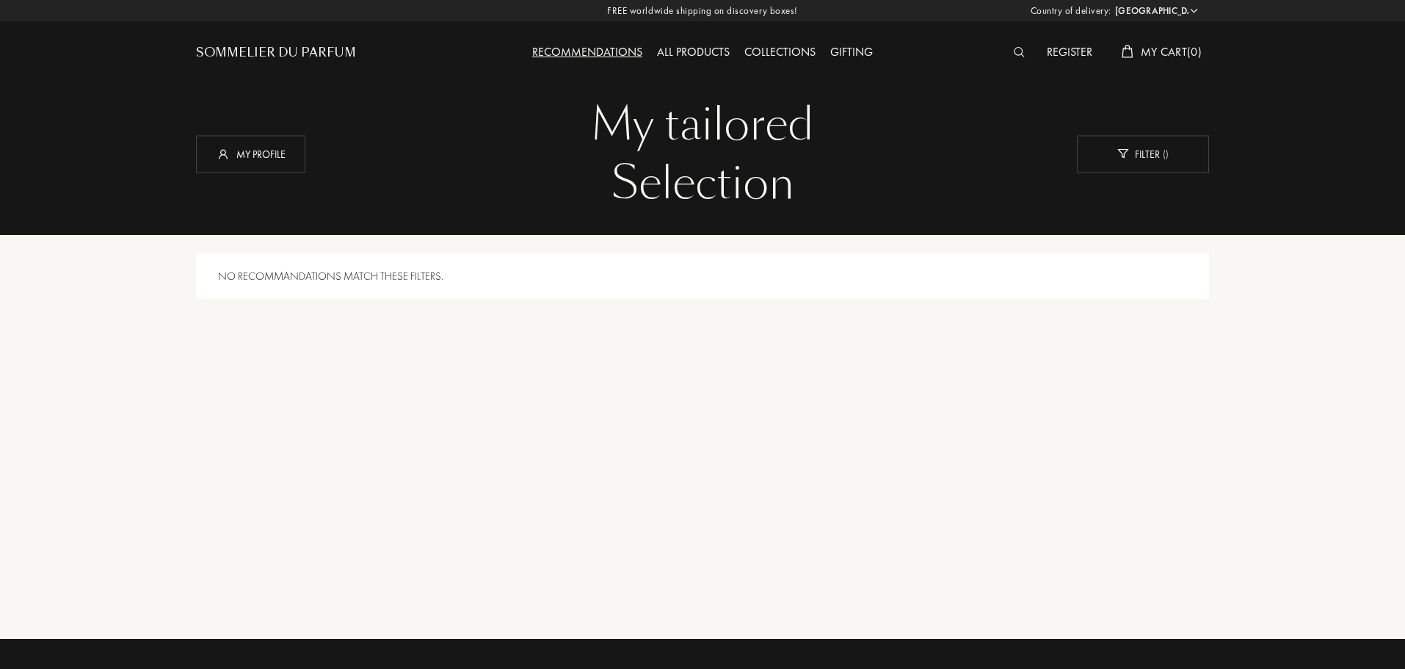
click at [668, 46] on div "All products" at bounding box center [693, 52] width 87 height 19
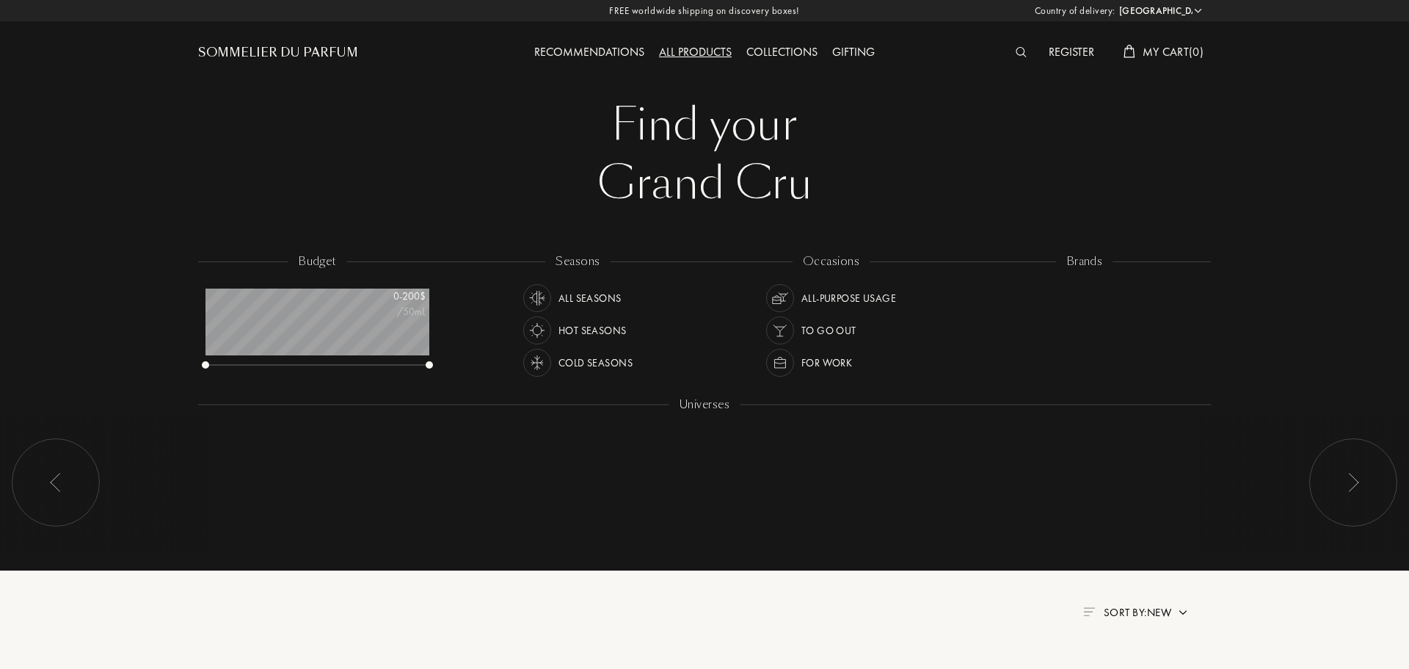
select select "US"
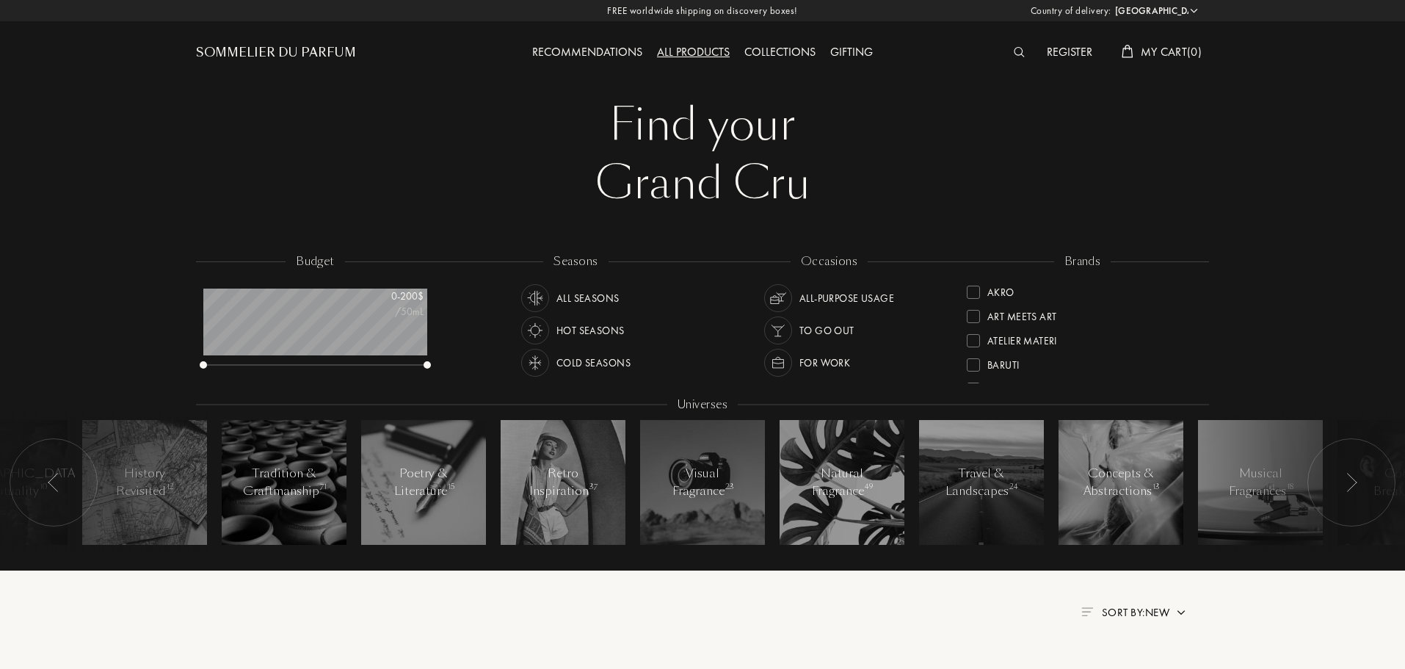
click at [764, 46] on div "Collections" at bounding box center [780, 52] width 86 height 19
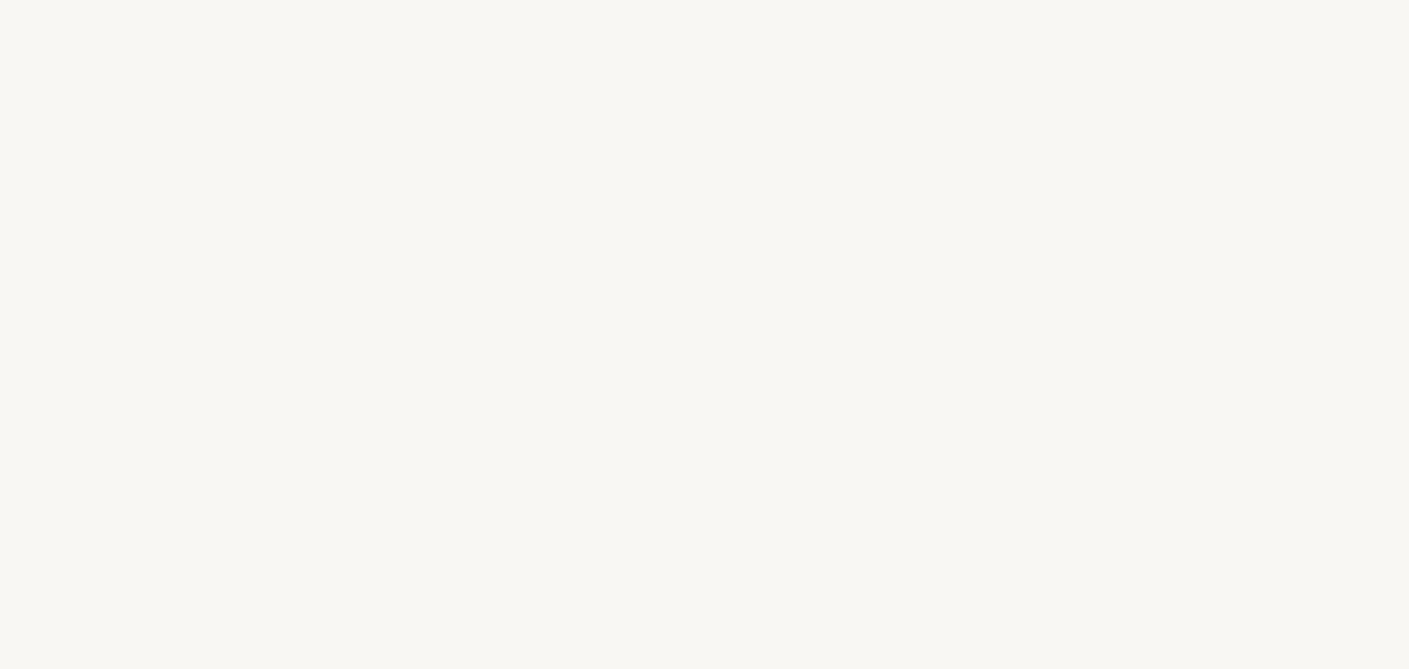
select select "US"
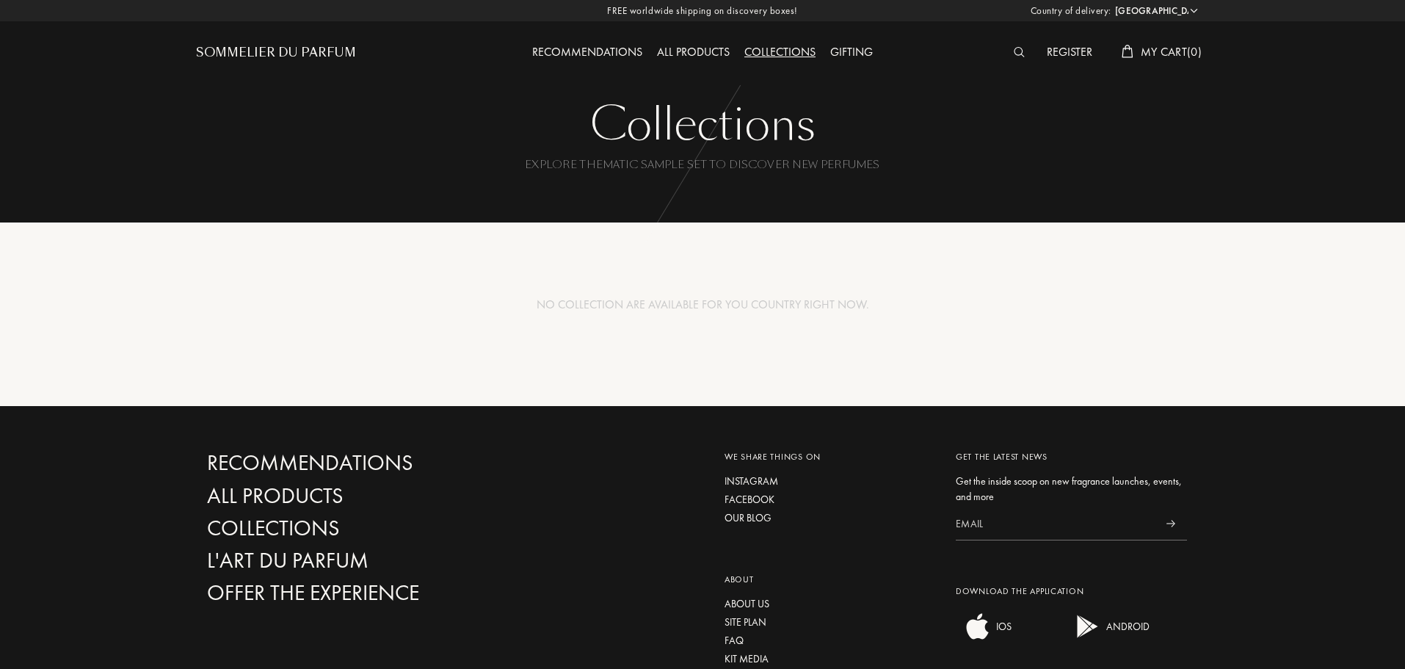
click at [826, 59] on div "Gifting" at bounding box center [851, 52] width 57 height 19
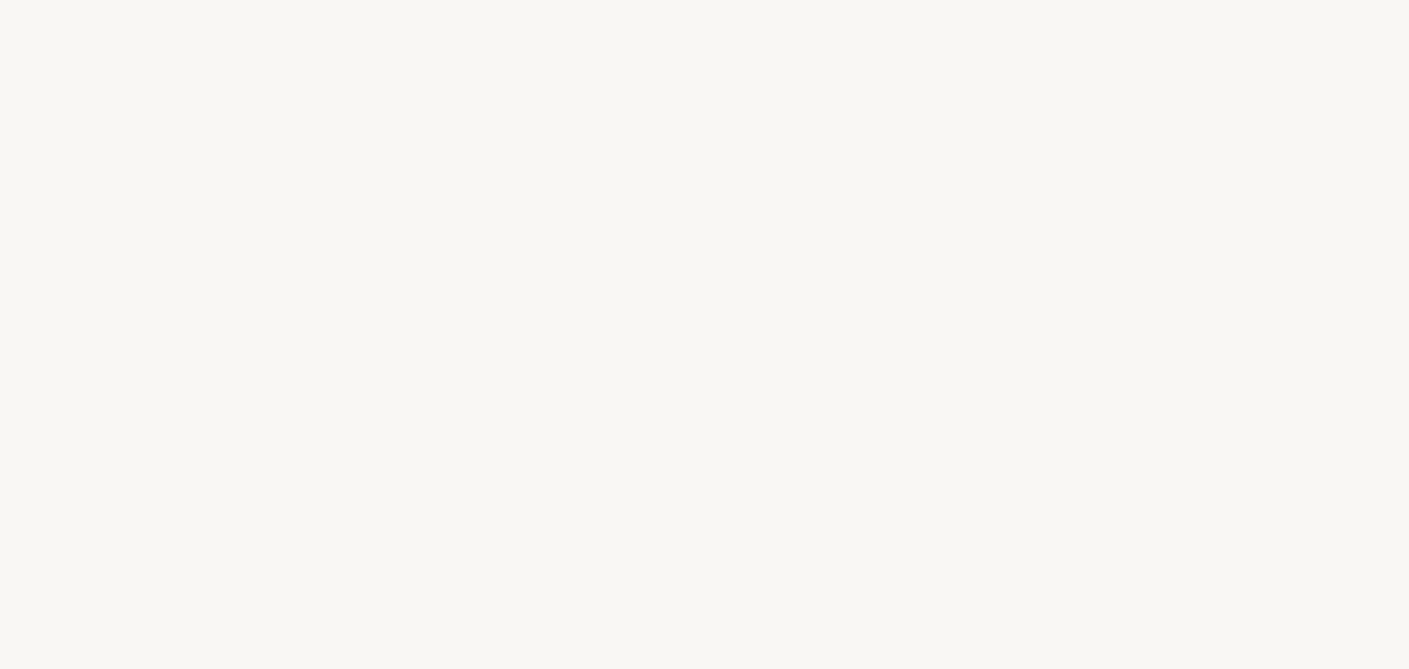
select select "US"
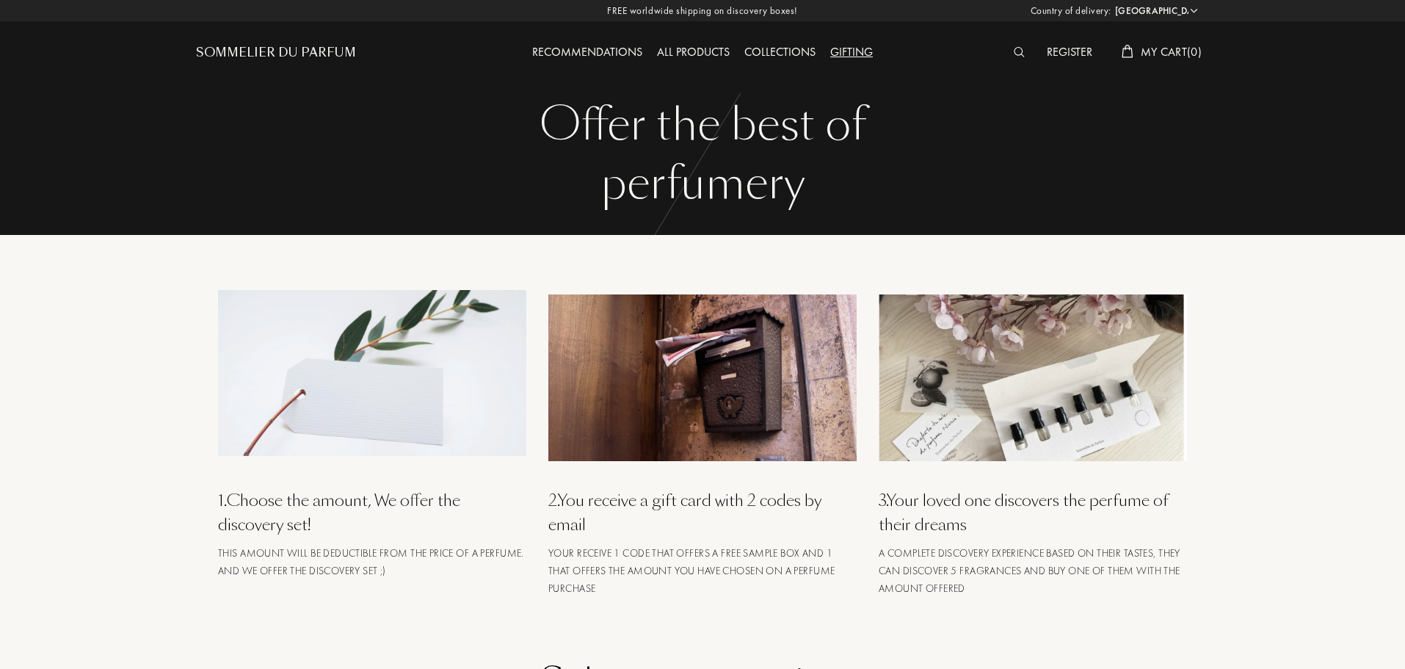
click at [654, 54] on div "All products" at bounding box center [693, 52] width 87 height 19
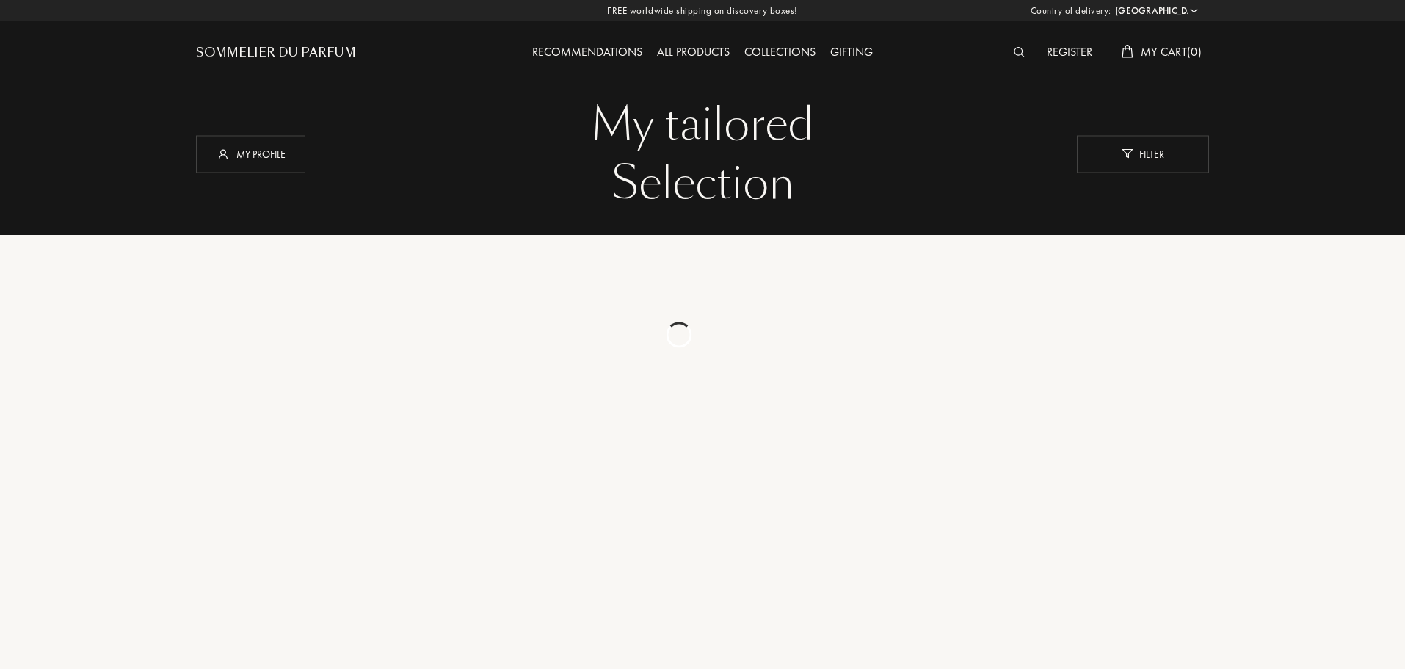
select select "US"
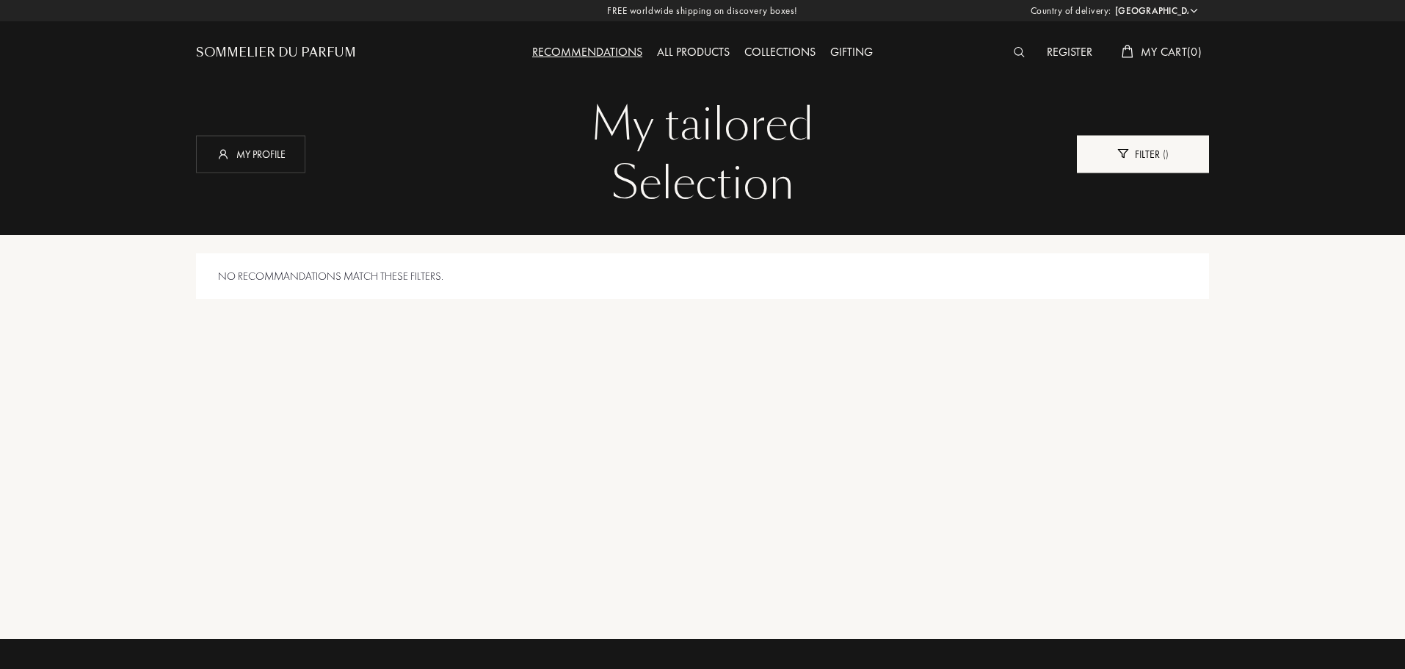
click at [1080, 161] on div "Filter ( )" at bounding box center [1143, 153] width 132 height 37
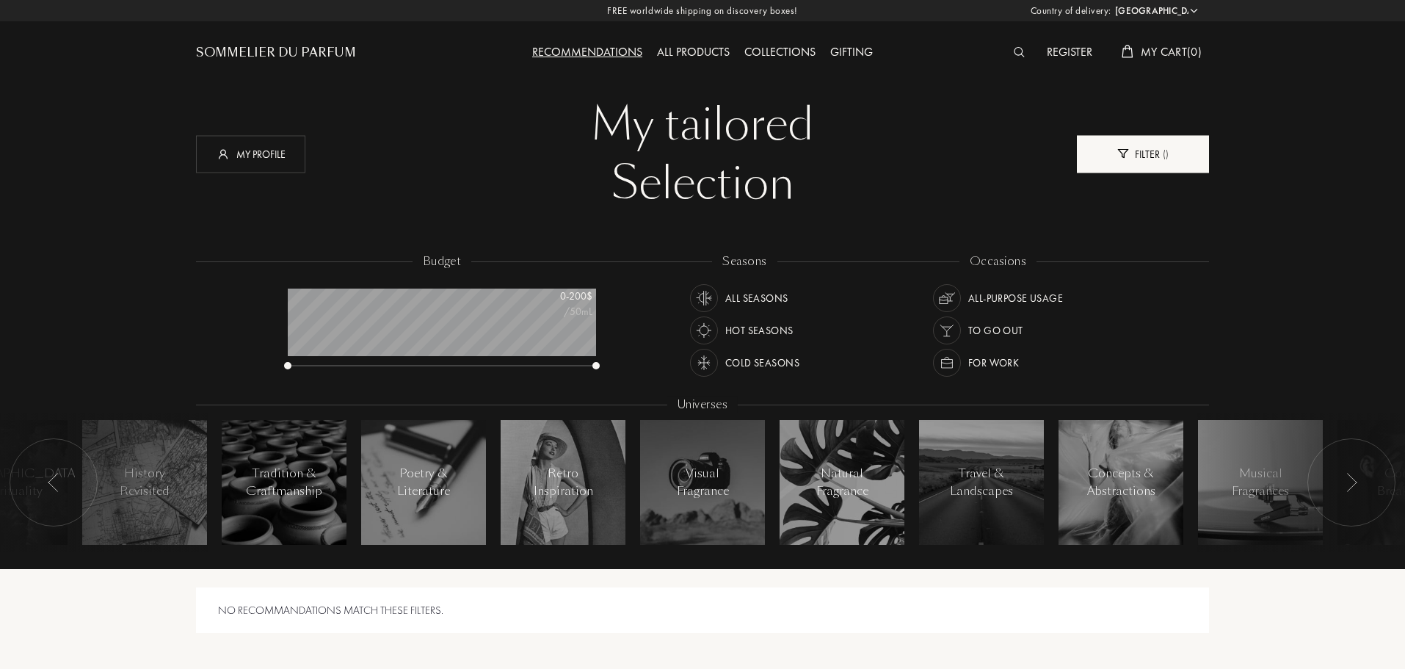
scroll to position [73, 308]
click at [732, 325] on div "Hot Seasons" at bounding box center [759, 330] width 68 height 28
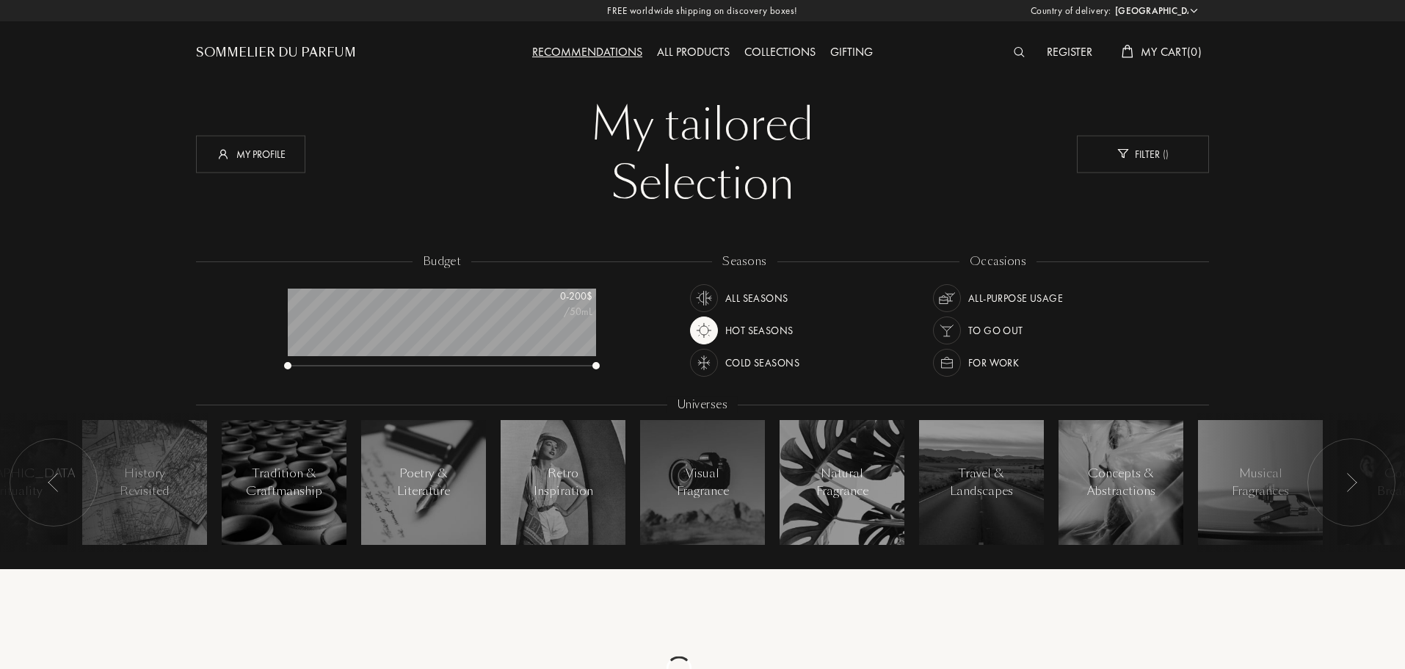
scroll to position [220, 0]
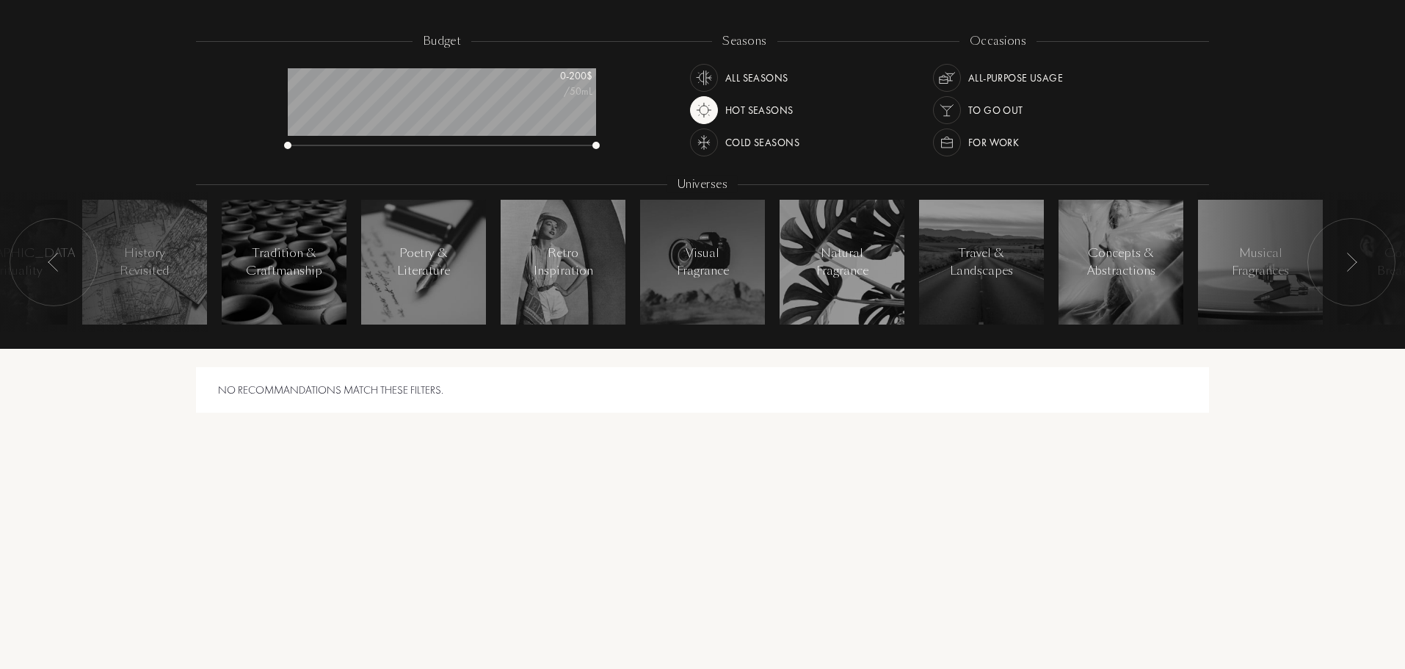
click at [706, 117] on img at bounding box center [704, 110] width 21 height 21
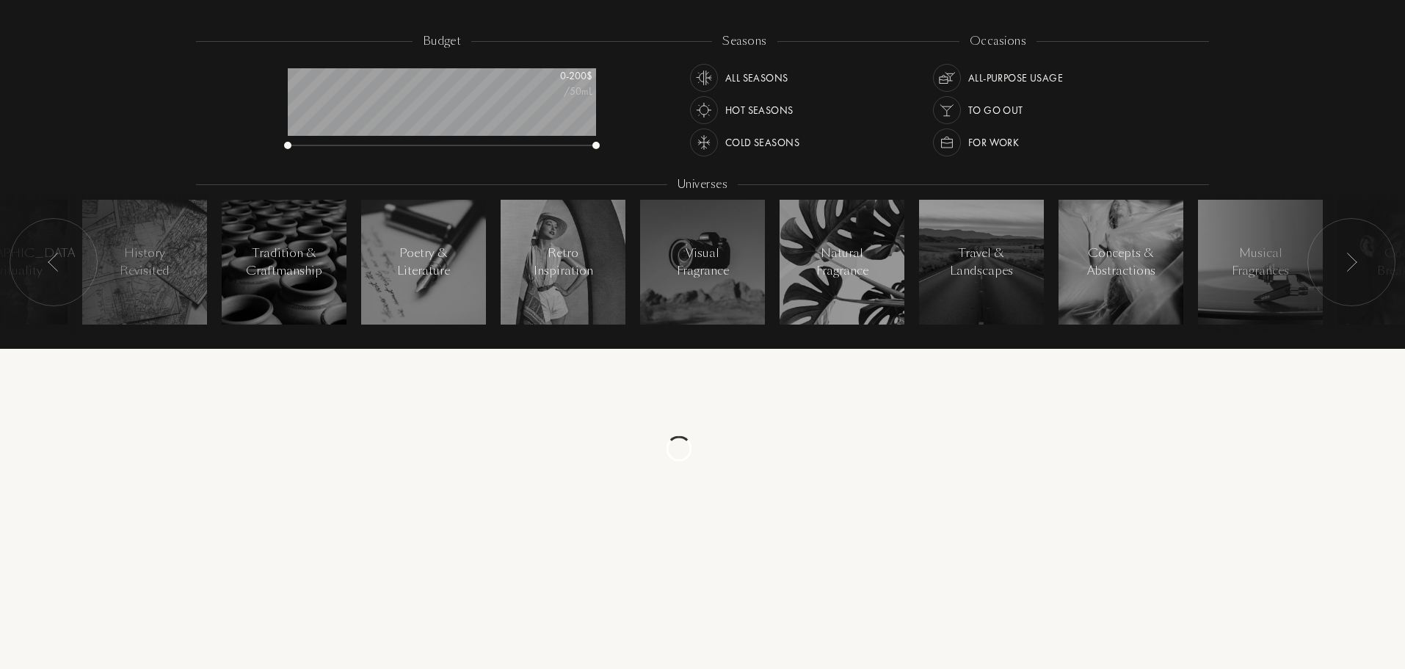
click at [710, 139] on img at bounding box center [704, 142] width 21 height 21
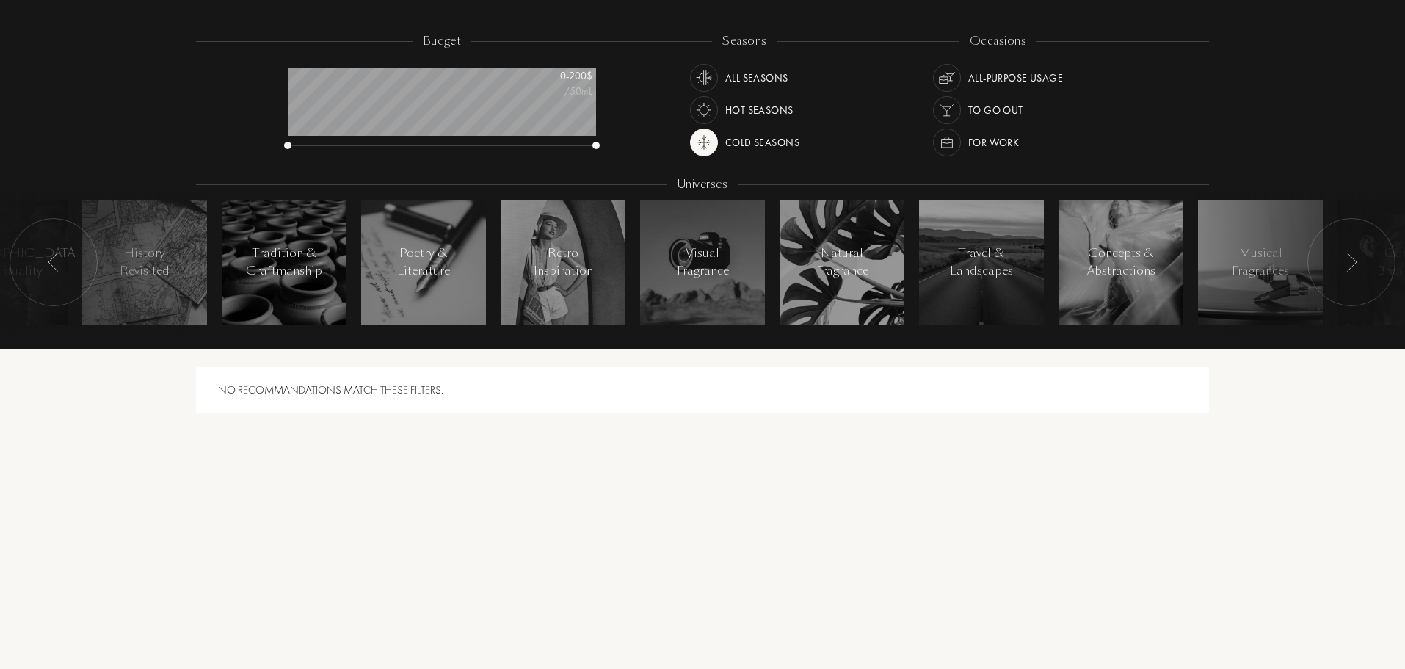
click at [710, 139] on img at bounding box center [704, 142] width 21 height 21
